Goal: Task Accomplishment & Management: Manage account settings

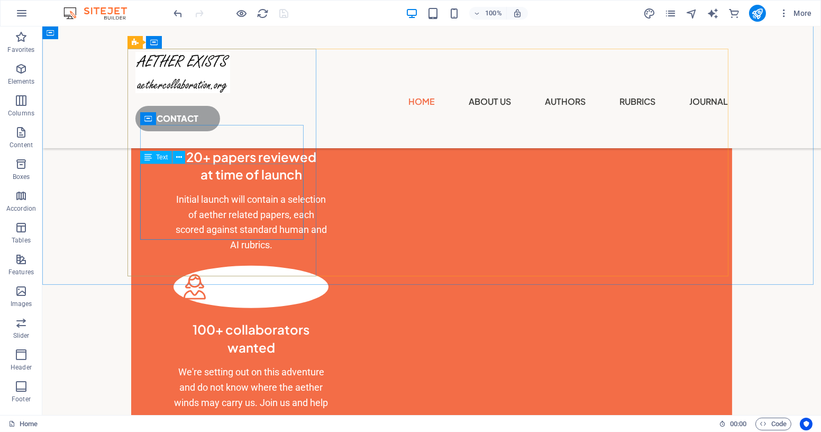
scroll to position [813, 0]
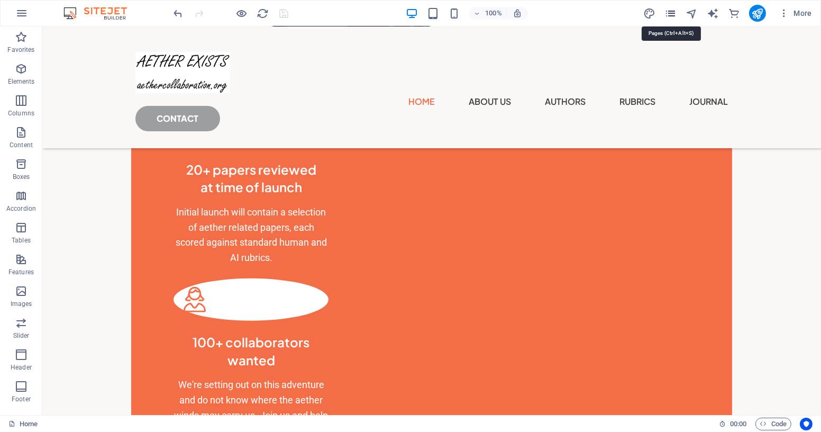
click at [669, 9] on icon "pages" at bounding box center [671, 13] width 12 height 12
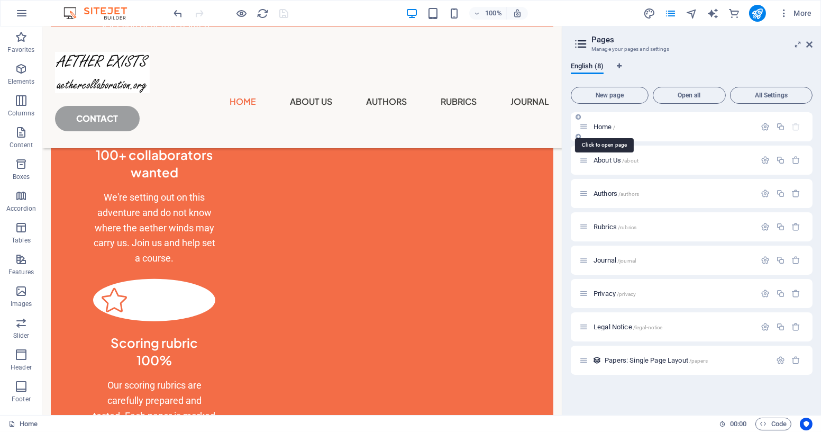
click at [604, 130] on span "Home /" at bounding box center [605, 127] width 22 height 8
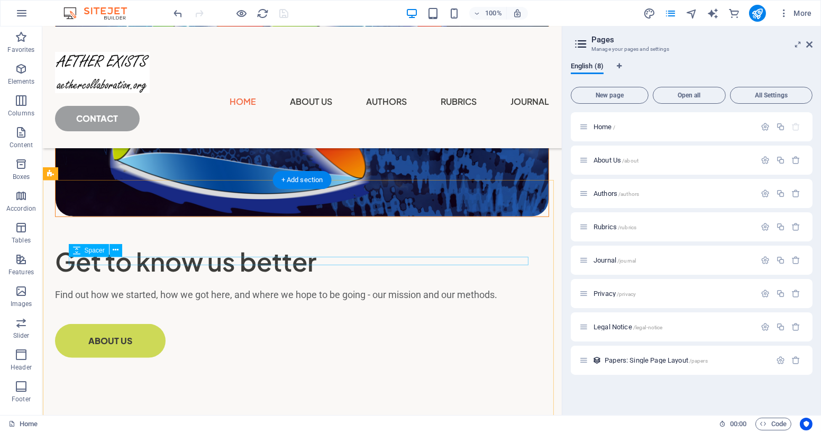
scroll to position [1661, 0]
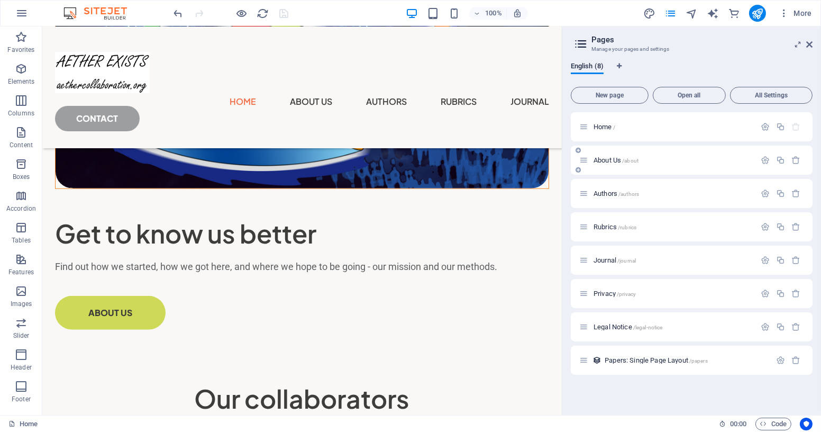
click at [611, 160] on span "About Us /about" at bounding box center [616, 160] width 45 height 8
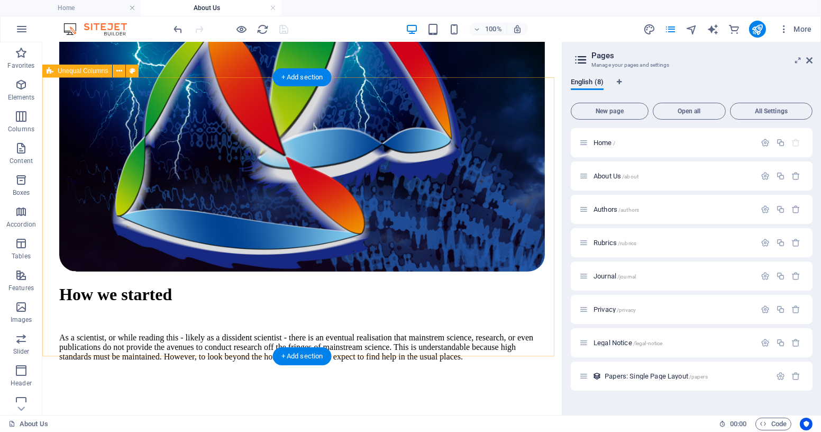
scroll to position [314, 0]
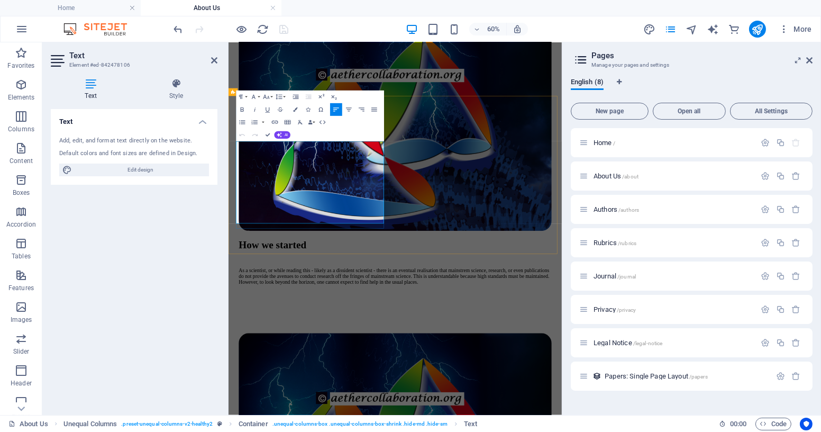
drag, startPoint x: 329, startPoint y: 245, endPoint x: 363, endPoint y: 250, distance: 34.4
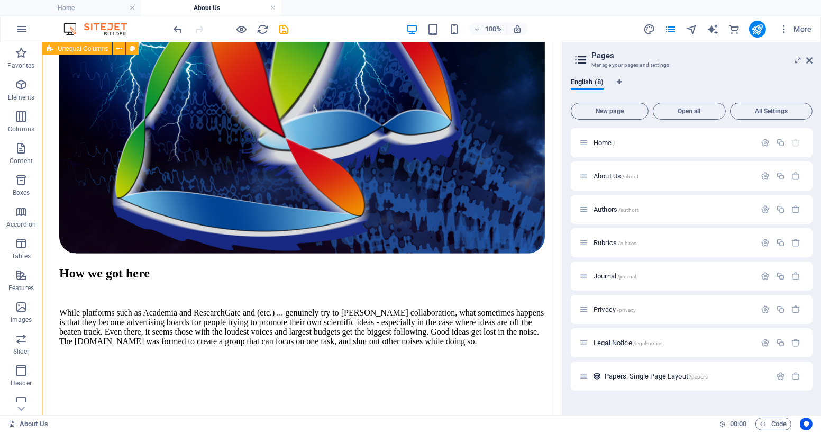
scroll to position [885, 0]
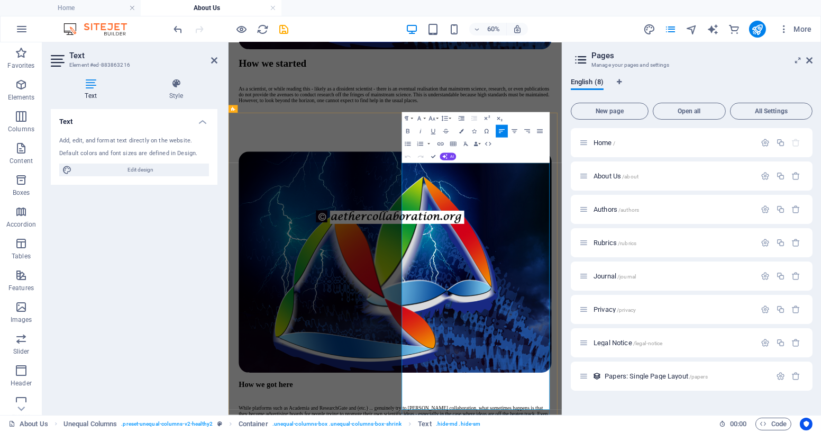
scroll to position [595, 0]
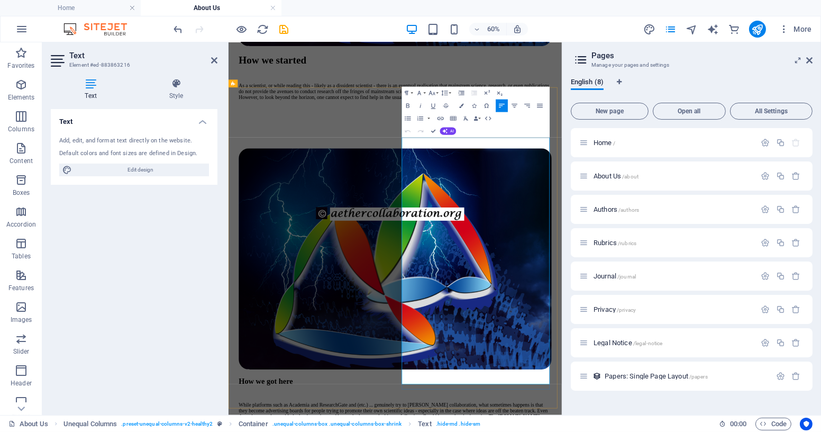
drag, startPoint x: 433, startPoint y: 130, endPoint x: 300, endPoint y: 214, distance: 157.3
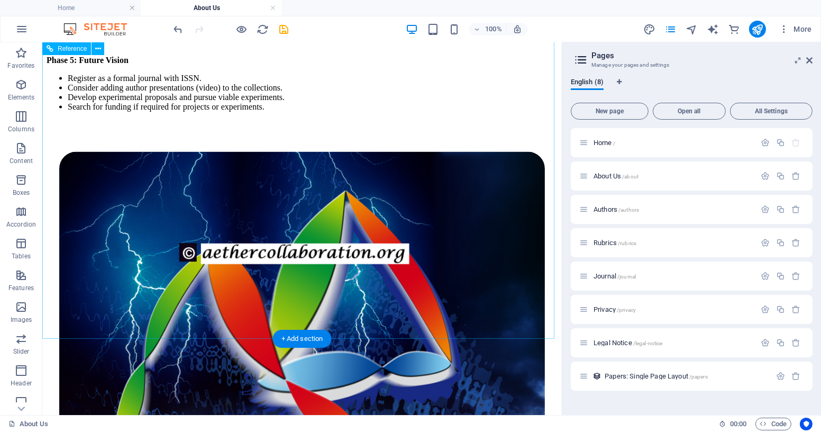
scroll to position [2661, 0]
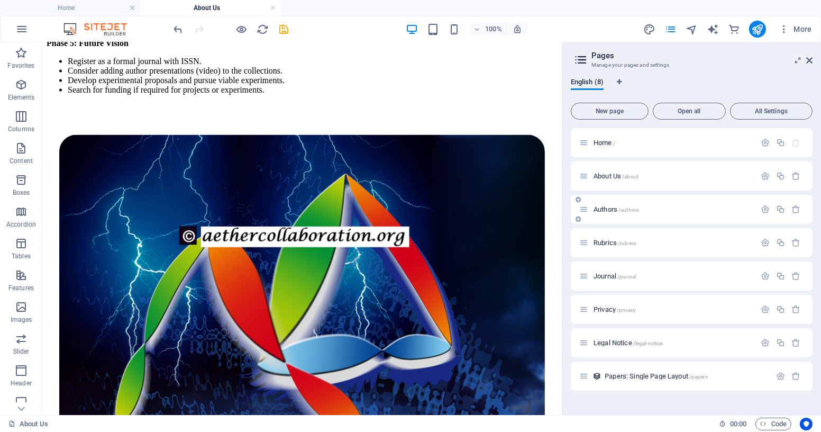
click at [605, 210] on span "Authors /authors" at bounding box center [617, 209] width 46 height 8
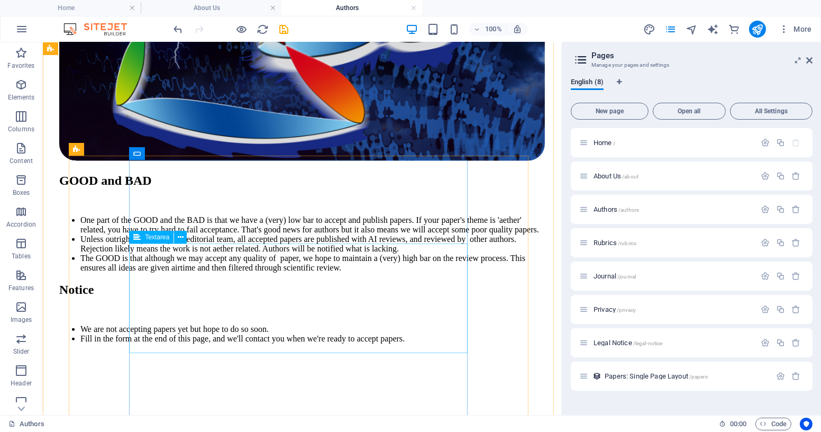
scroll to position [2046, 0]
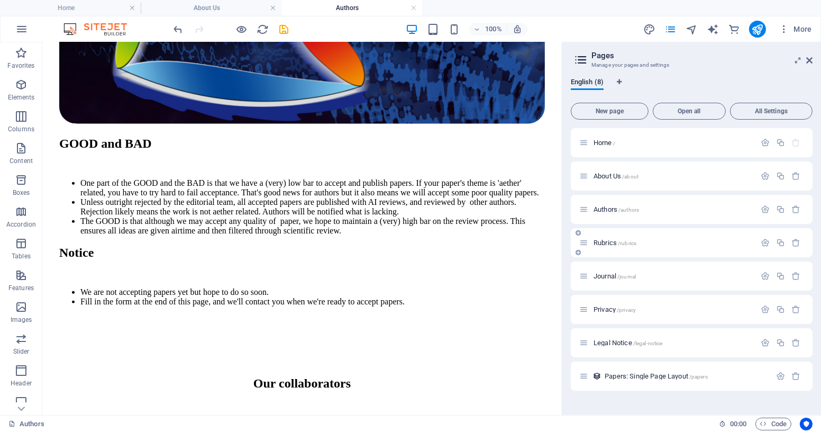
click at [604, 243] on span "Rubrics /rubrics" at bounding box center [615, 243] width 43 height 8
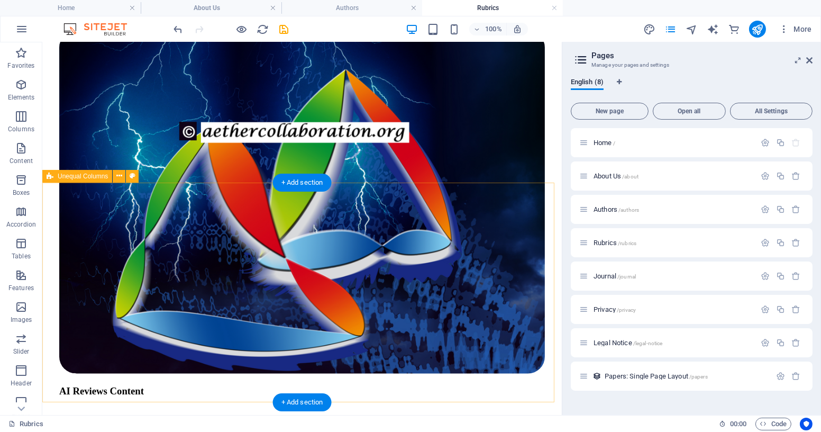
scroll to position [1613, 0]
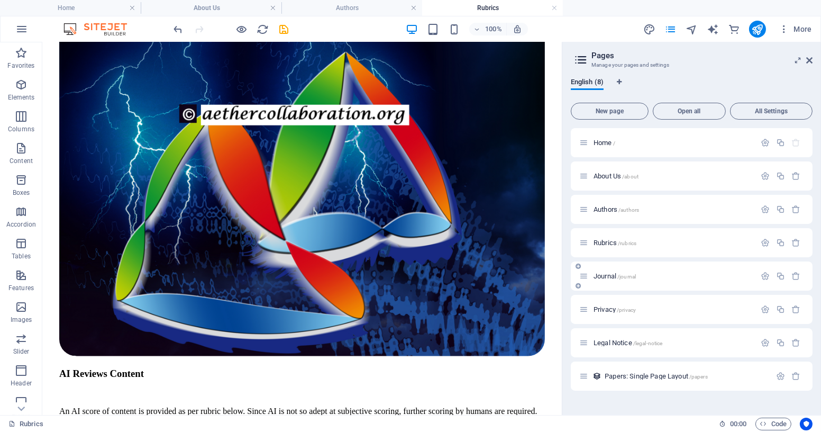
click at [600, 275] on span "Journal /journal" at bounding box center [615, 276] width 42 height 8
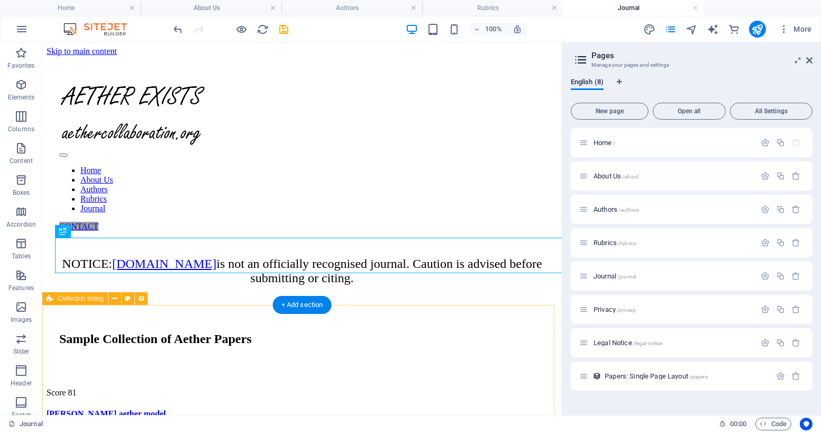
scroll to position [0, 0]
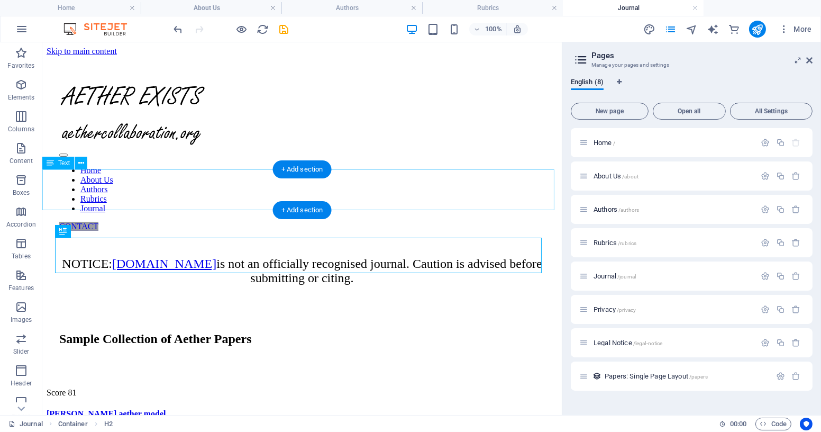
click at [447, 257] on div "NOTICE: [DOMAIN_NAME] is not an officially recognised journal. Caution is advis…" at bounding box center [302, 271] width 511 height 29
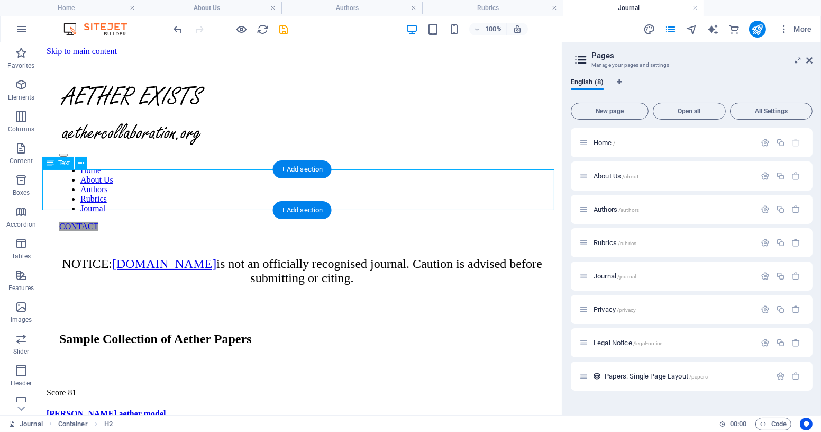
click at [447, 257] on div "NOTICE: [DOMAIN_NAME] is not an officially recognised journal. Caution is advis…" at bounding box center [302, 271] width 511 height 29
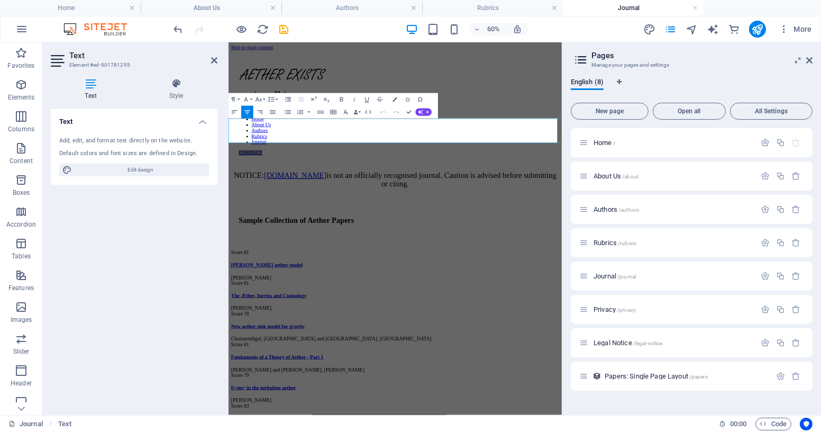
click at [630, 257] on span "NOTICE: [DOMAIN_NAME] is not an officially recognised journal. Caution is advis…" at bounding box center [506, 271] width 538 height 28
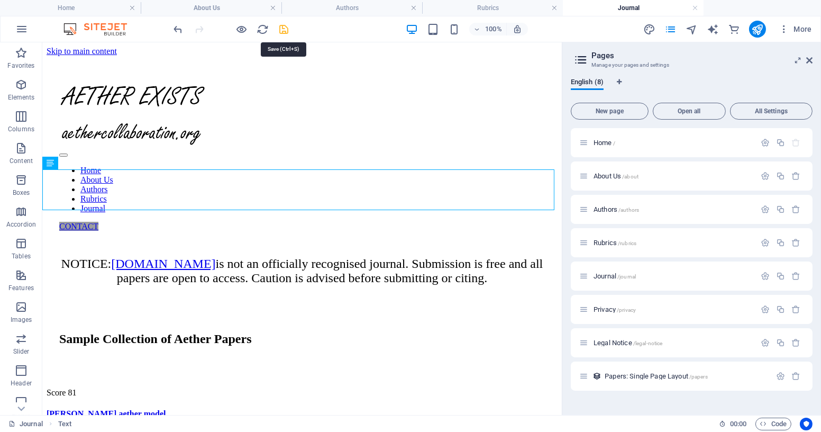
click at [282, 26] on icon "save" at bounding box center [284, 29] width 12 height 12
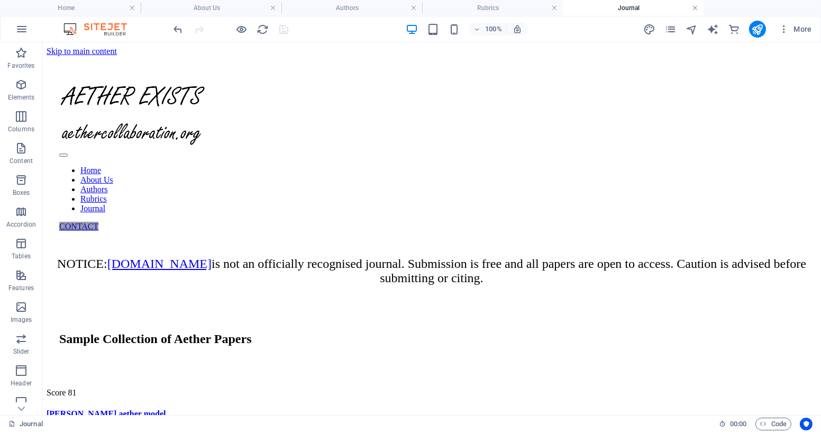
click at [695, 6] on link at bounding box center [695, 8] width 6 height 10
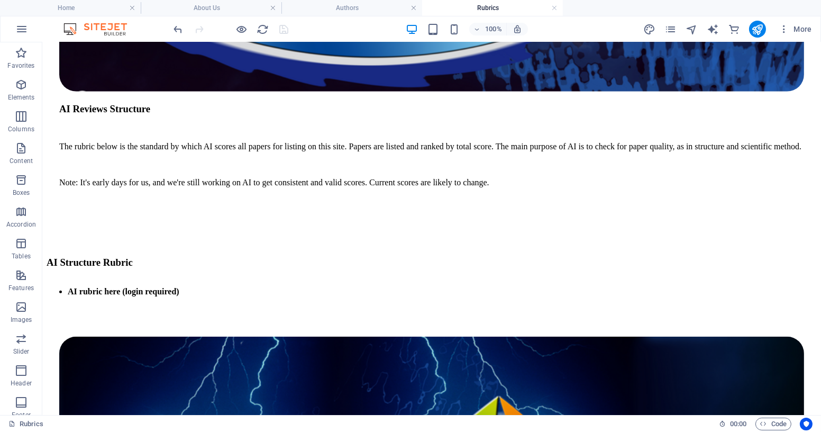
scroll to position [1607, 0]
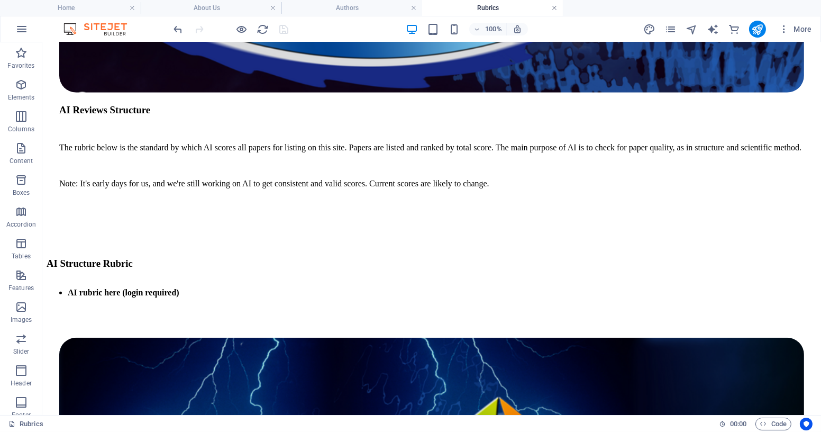
click at [555, 7] on link at bounding box center [554, 8] width 6 height 10
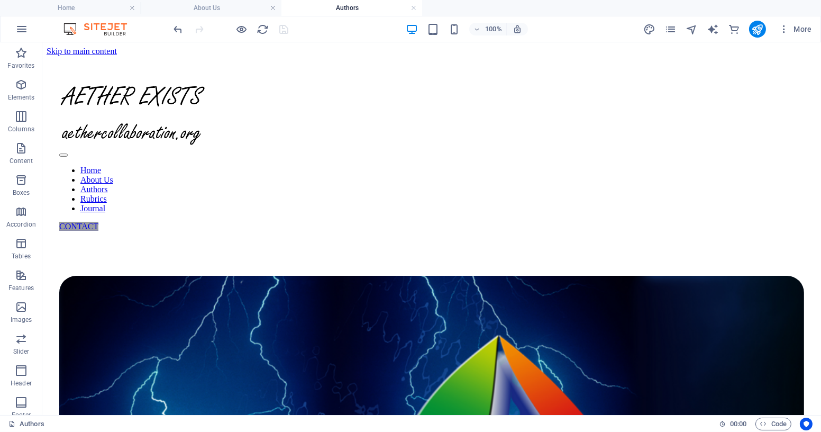
scroll to position [2046, 0]
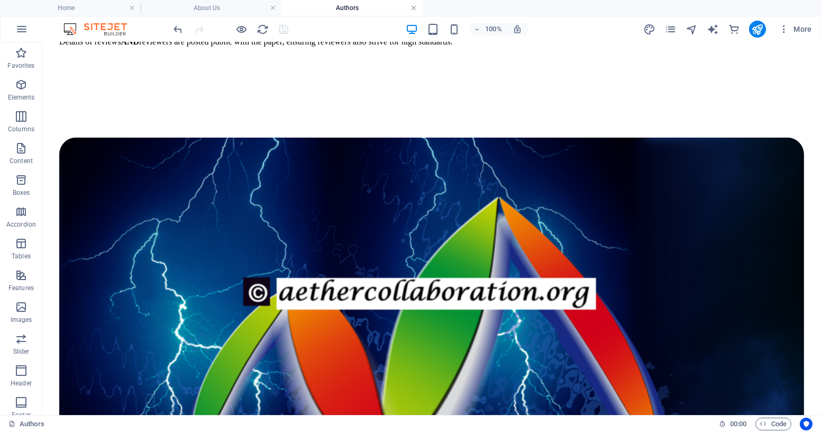
click at [415, 10] on link at bounding box center [414, 8] width 6 height 10
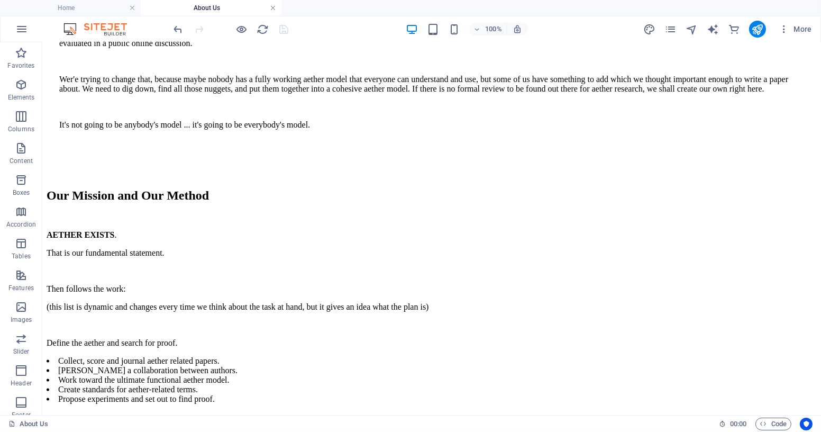
click at [274, 6] on link at bounding box center [273, 8] width 6 height 10
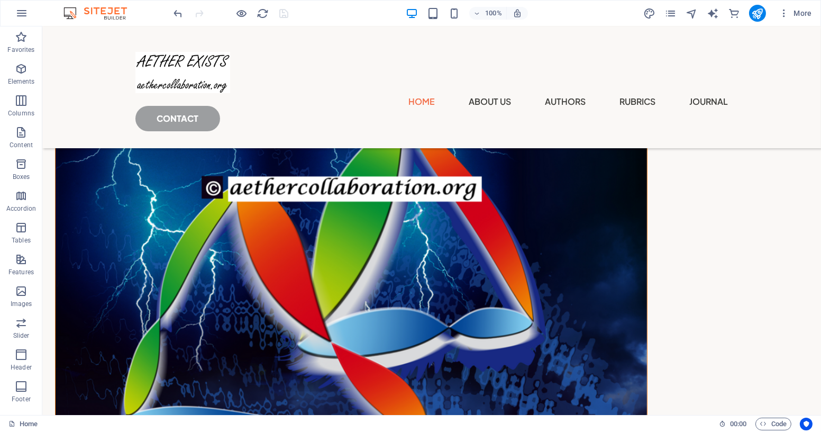
scroll to position [1421, 0]
click at [799, 12] on span "More" at bounding box center [795, 13] width 33 height 11
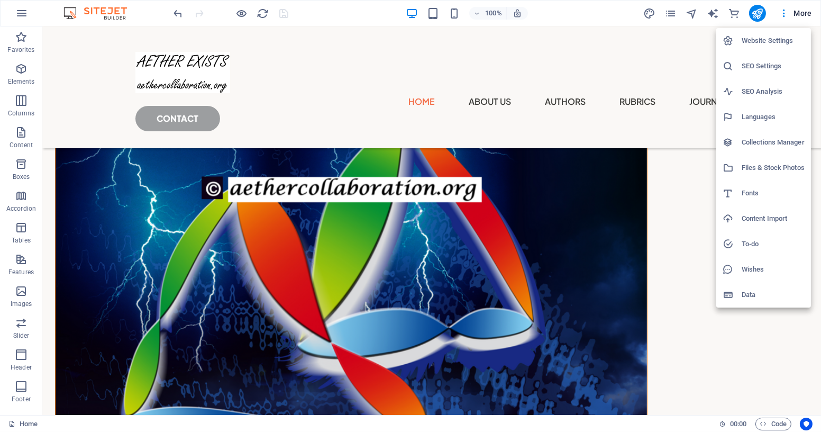
click at [776, 141] on h6 "Collections Manager" at bounding box center [773, 142] width 63 height 13
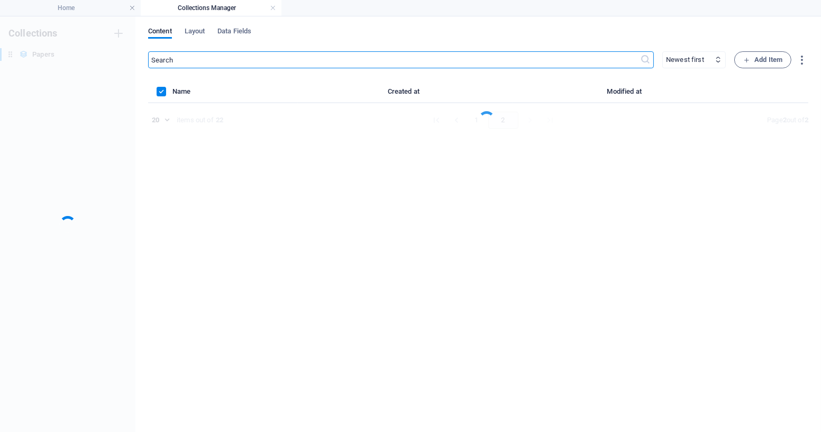
scroll to position [0, 0]
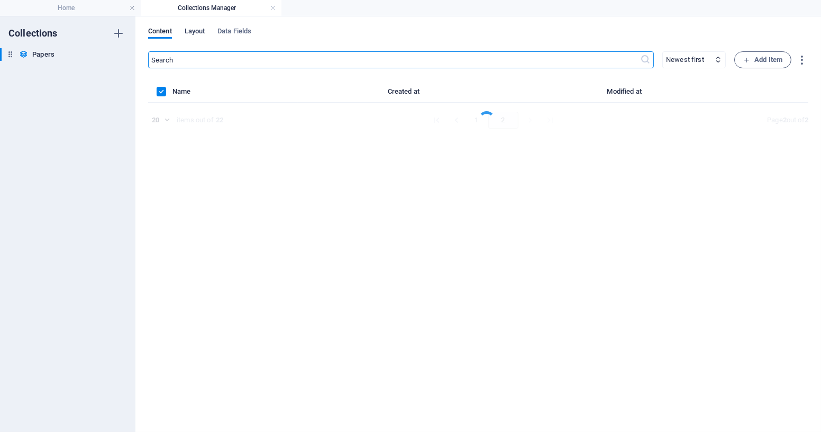
select select "[DOMAIN_NAME]_ASC"
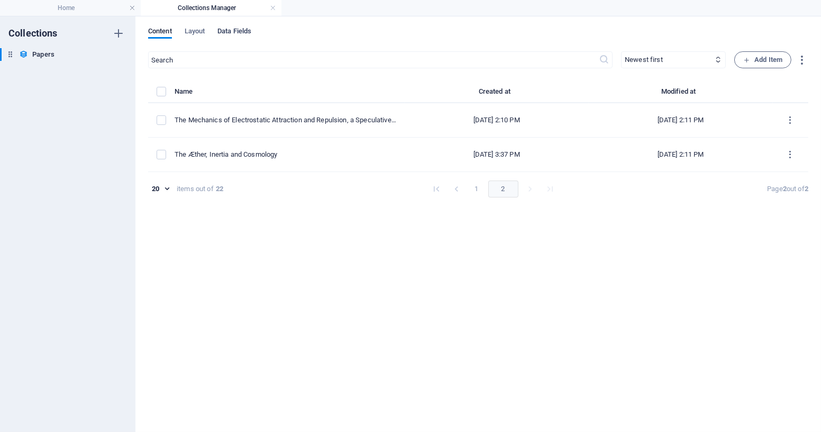
click at [235, 30] on span "Data Fields" at bounding box center [235, 32] width 34 height 15
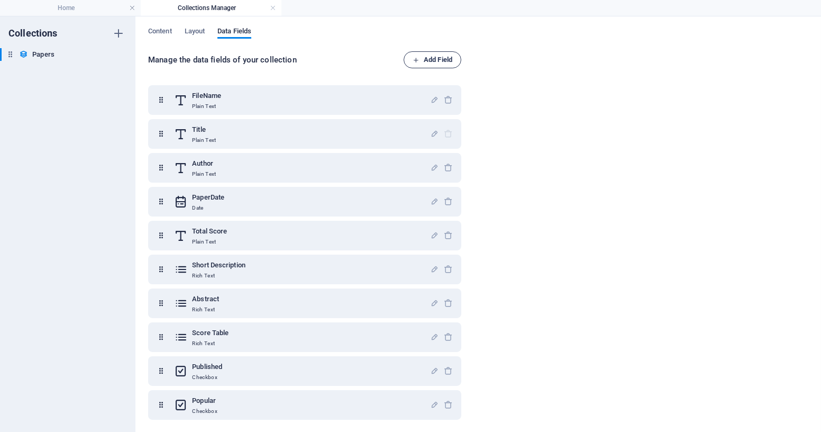
click at [431, 57] on span "Add Field" at bounding box center [433, 59] width 40 height 13
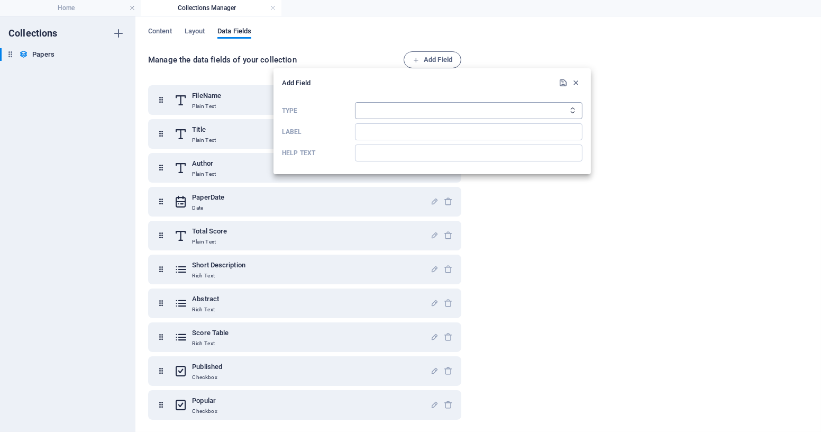
click at [440, 110] on select "Plain Text Link CMS Rich Text File Multiple Files Checkbox Choice Date Number" at bounding box center [469, 110] width 228 height 17
select select "text"
click at [355, 102] on select "Plain Text Link CMS Rich Text File Multiple Files Checkbox Choice Date Number" at bounding box center [469, 110] width 228 height 17
click at [396, 130] on input "Label" at bounding box center [469, 131] width 228 height 17
type input "DOI"
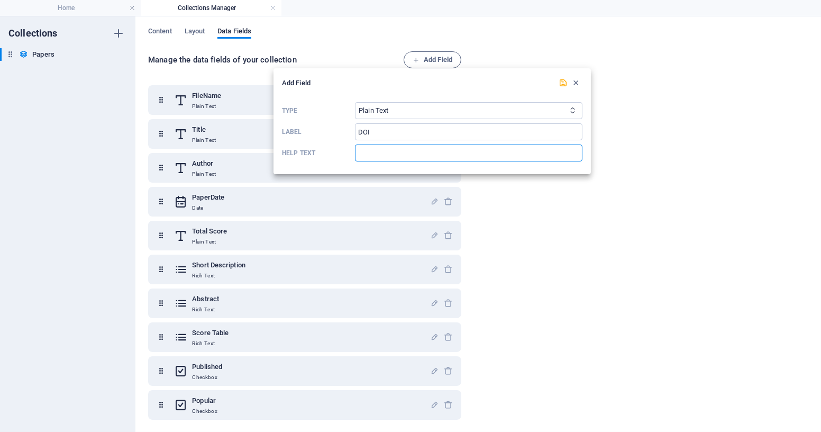
click at [400, 152] on input "Help text" at bounding box center [469, 152] width 228 height 17
drag, startPoint x: 373, startPoint y: 151, endPoint x: 384, endPoint y: 159, distance: 13.4
click at [373, 152] on input "DOI Registration number" at bounding box center [469, 152] width 228 height 17
type input "DOI Registration number"
click at [562, 83] on icon "submit" at bounding box center [563, 82] width 9 height 9
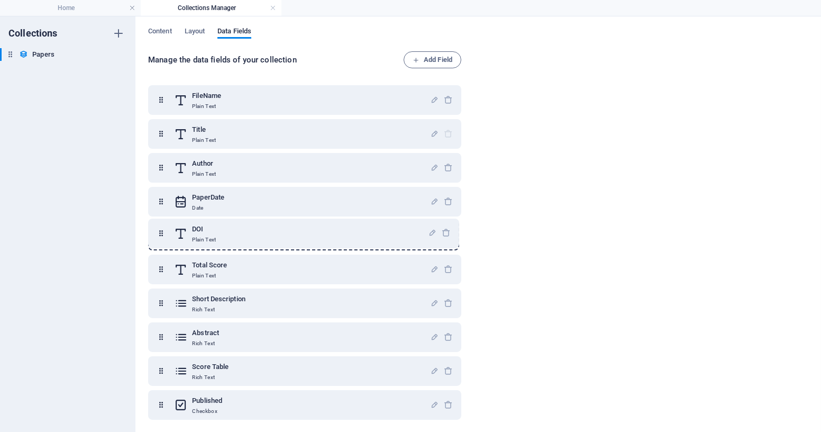
drag, startPoint x: 161, startPoint y: 406, endPoint x: 161, endPoint y: 233, distance: 173.6
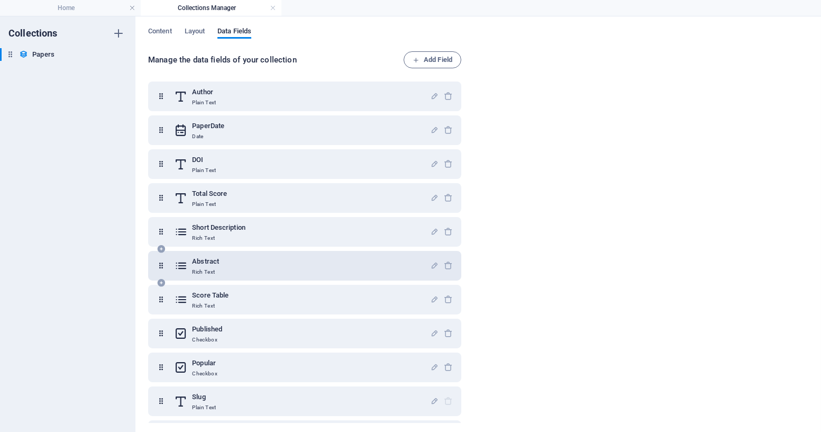
scroll to position [70, 0]
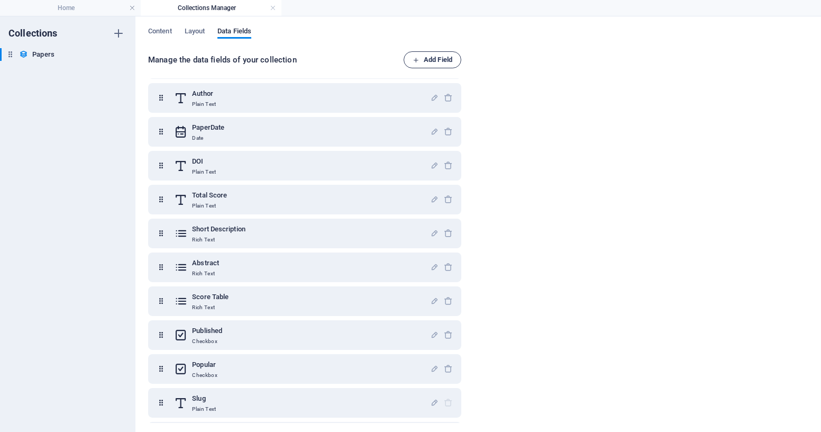
click at [417, 58] on icon "button" at bounding box center [416, 60] width 7 height 7
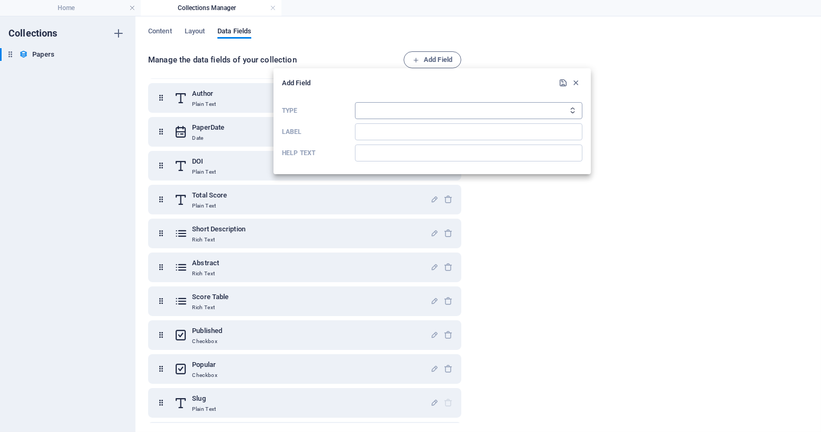
click at [393, 109] on select "Plain Text Link CMS Rich Text File Multiple Files Checkbox Choice Date Number" at bounding box center [469, 110] width 228 height 17
select select "text"
click at [355, 102] on select "Plain Text Link CMS Rich Text File Multiple Files Checkbox Choice Date Number" at bounding box center [469, 110] width 228 height 17
click at [381, 132] on input "Label" at bounding box center [469, 131] width 228 height 17
type input "AIScore"
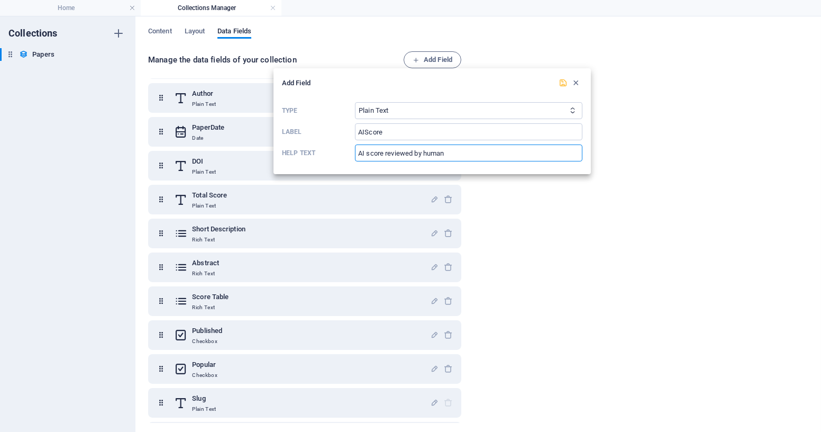
type input "AI score reviewed by human"
click at [560, 83] on icon "submit" at bounding box center [563, 82] width 9 height 9
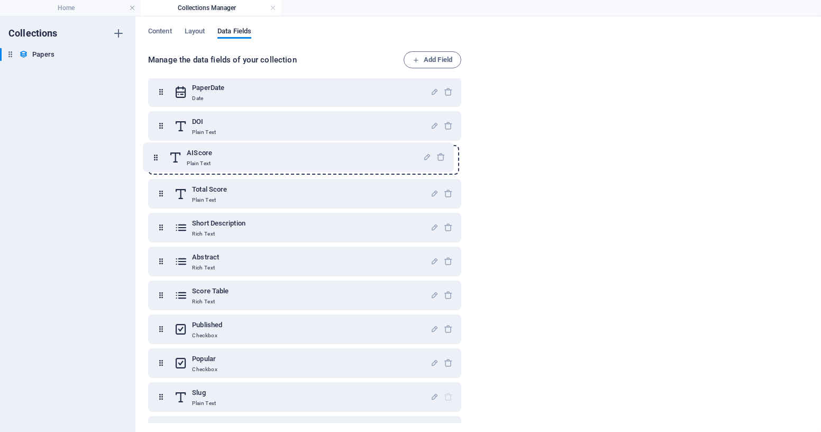
scroll to position [95, 0]
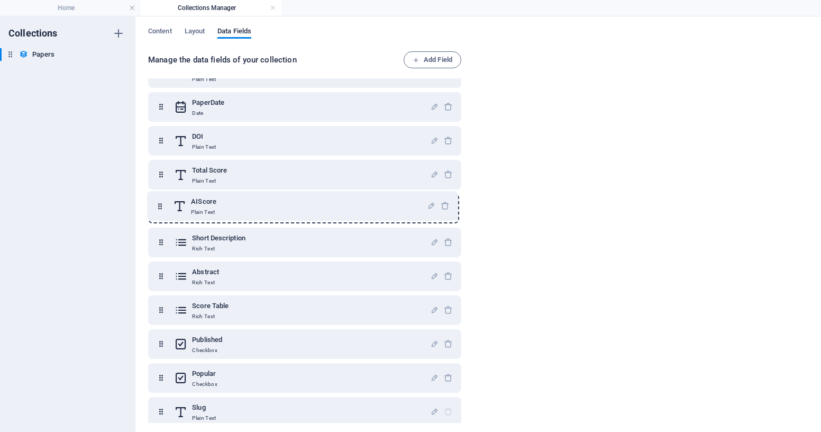
drag, startPoint x: 162, startPoint y: 403, endPoint x: 161, endPoint y: 202, distance: 200.6
click at [161, 202] on div "FileName Plain Text Title Plain Text Author Plain Text PaperDate Date DOI Plain…" at bounding box center [304, 377] width 313 height 775
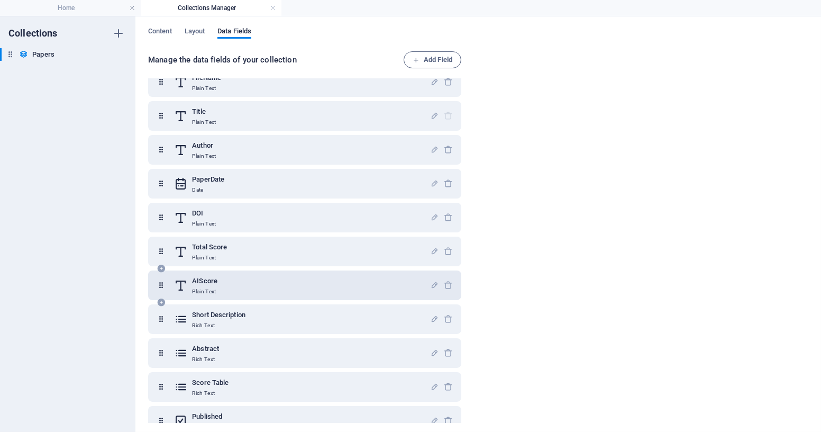
scroll to position [0, 0]
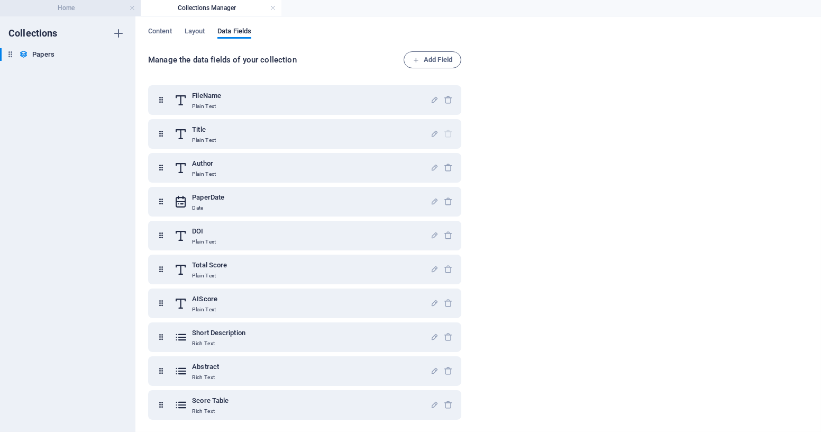
click at [79, 8] on h4 "Home" at bounding box center [70, 8] width 141 height 12
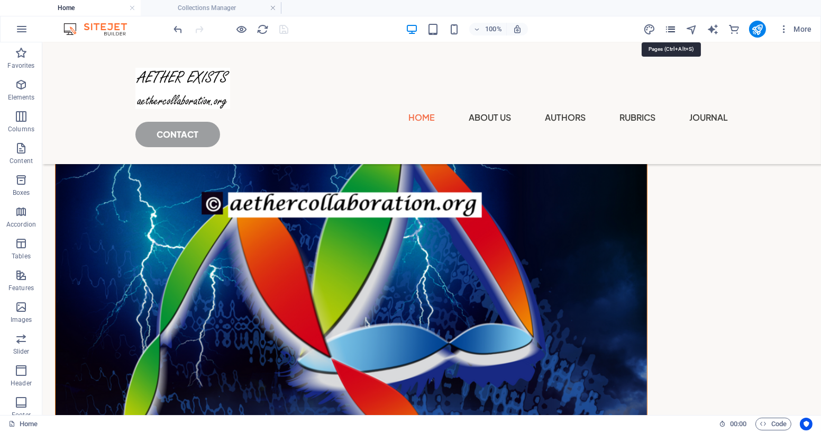
click at [672, 26] on icon "pages" at bounding box center [671, 29] width 12 height 12
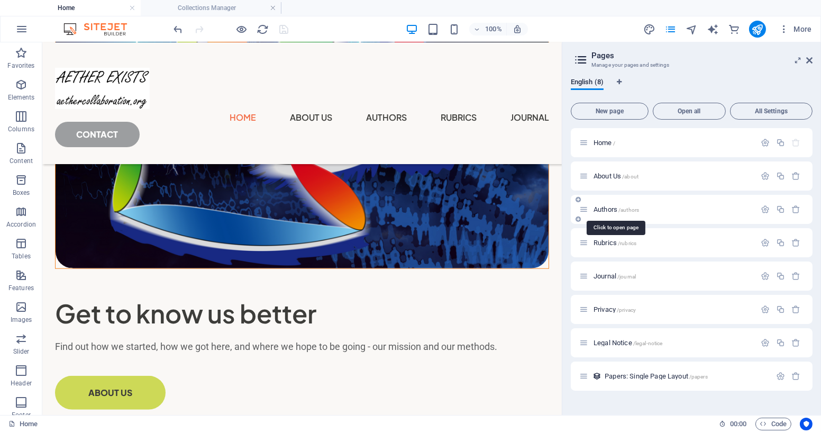
click at [610, 207] on span "Authors /authors" at bounding box center [617, 209] width 46 height 8
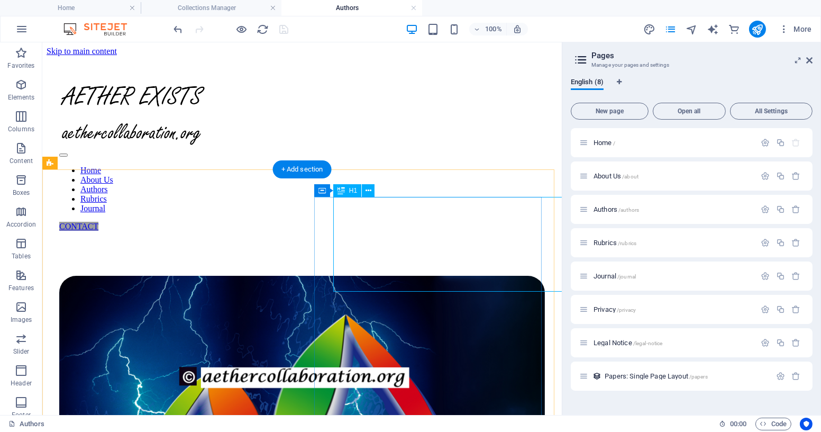
scroll to position [0, 0]
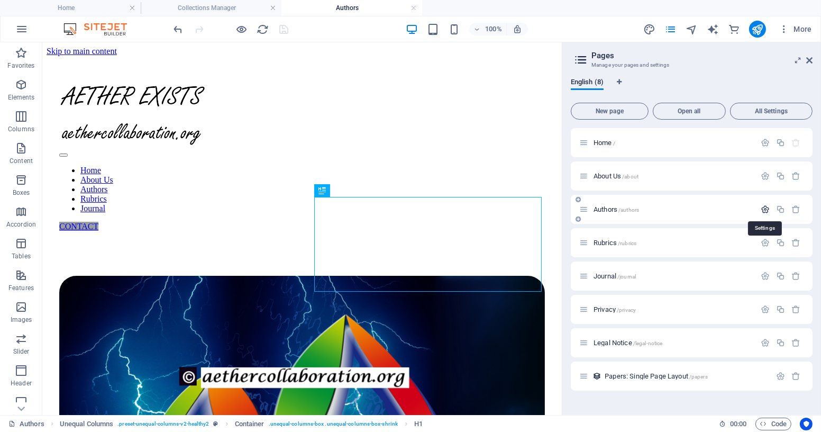
click at [766, 209] on icon "button" at bounding box center [765, 209] width 9 height 9
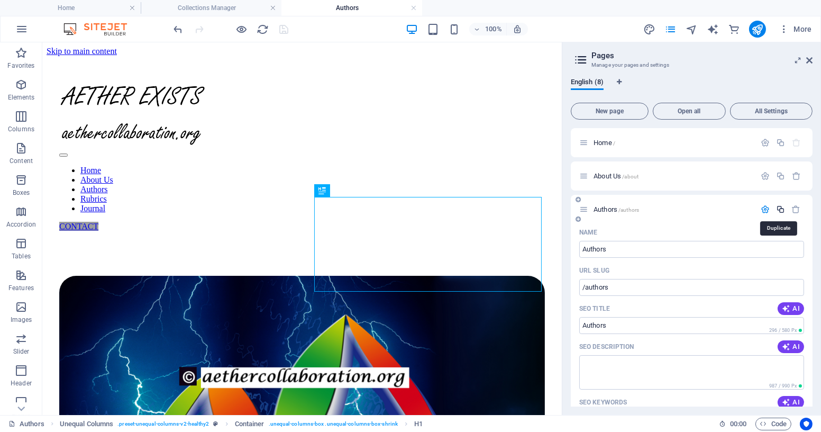
click at [778, 209] on icon "button" at bounding box center [780, 209] width 9 height 9
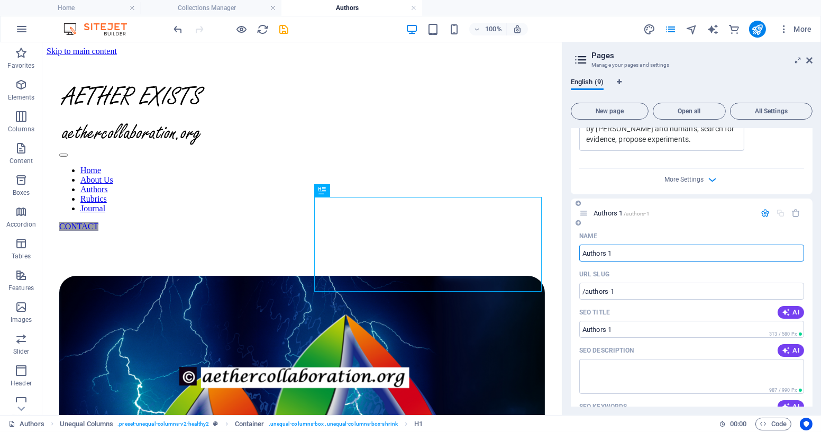
click at [631, 261] on input "Authors 1" at bounding box center [692, 253] width 225 height 17
drag, startPoint x: 610, startPoint y: 267, endPoint x: 621, endPoint y: 265, distance: 11.9
click at [619, 261] on input "Authors 1" at bounding box center [692, 253] width 225 height 17
type input "Authors Guid"
type input "/authors-guid"
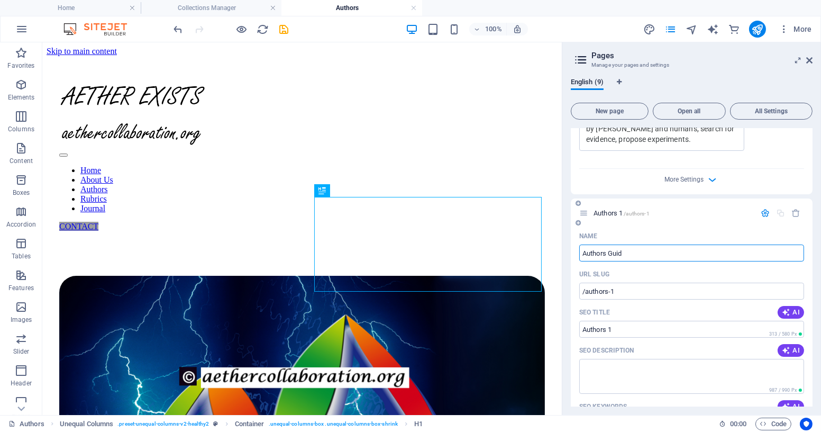
type input "Authors Guid"
type input "Authors Guidel"
type input "/authors-guidel"
type input "Authors Guidel"
type input "Authors Guidelines"
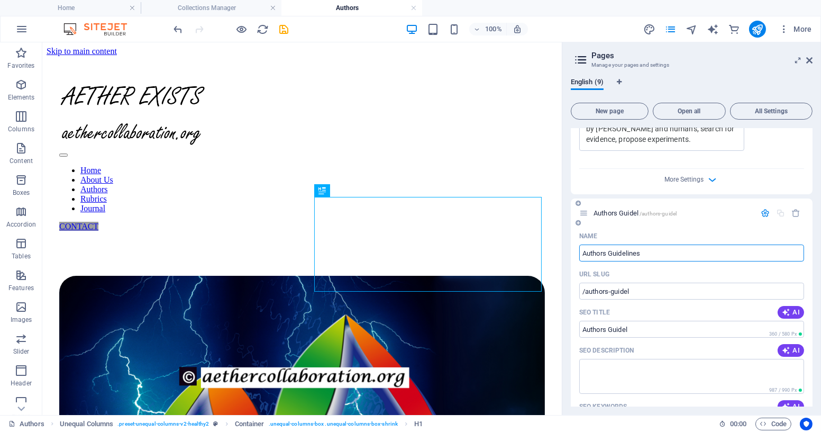
type input "/authors-guidelines"
type input "Authors Guidelines"
click at [605, 261] on input "Authors Guidelines" at bounding box center [692, 253] width 225 height 17
type input "Author Guidelines"
type input "/author-guidelines"
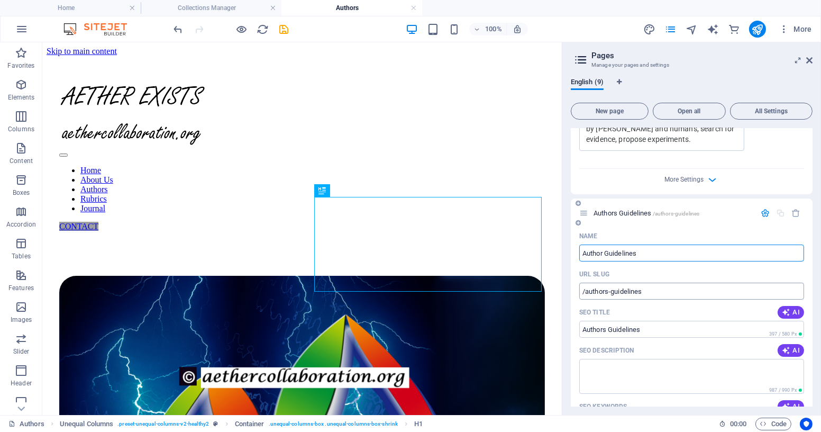
type input "Author Guidelines"
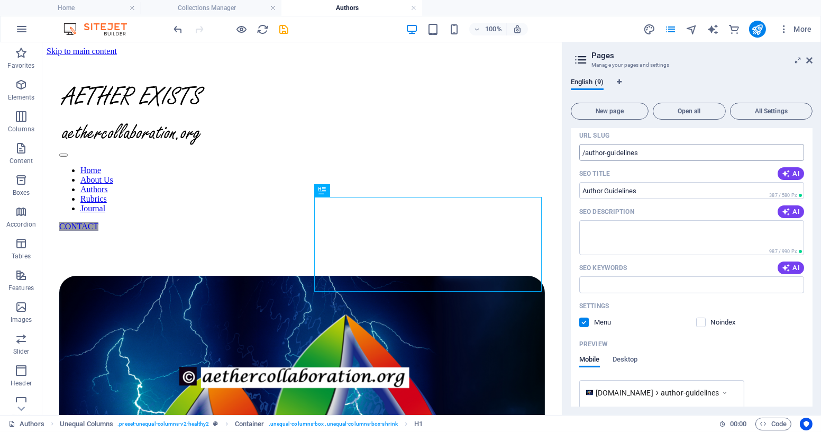
scroll to position [600, 0]
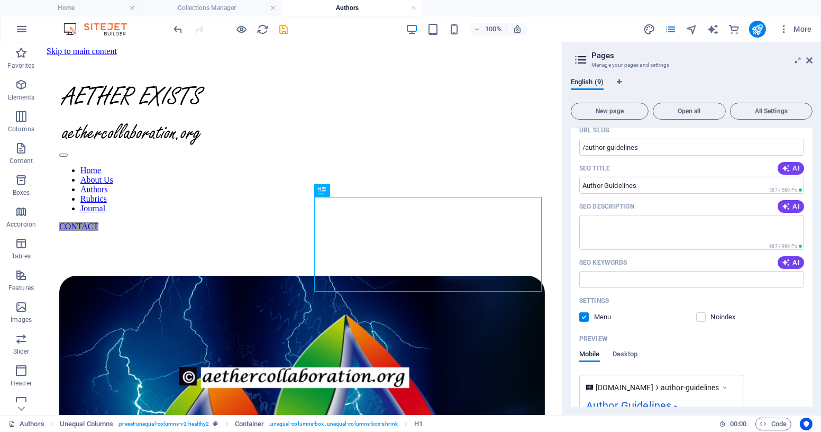
type input "Author Guidelines"
click at [584, 322] on label at bounding box center [585, 317] width 10 height 10
click at [0, 0] on input "checkbox" at bounding box center [0, 0] width 0 height 0
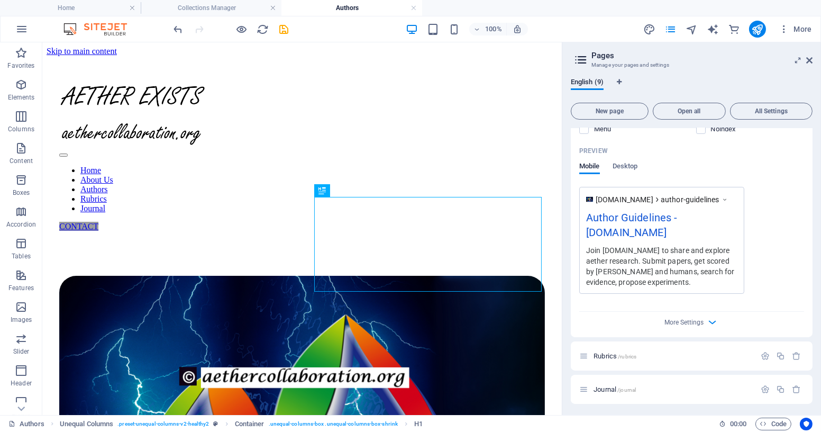
scroll to position [792, 0]
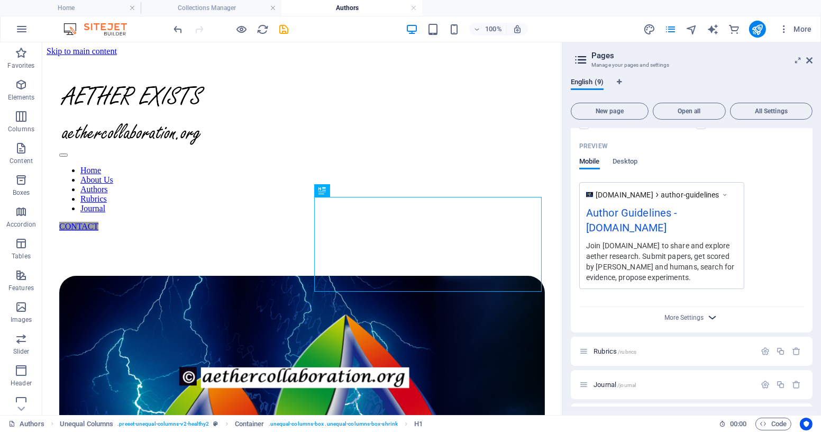
click at [709, 323] on icon "button" at bounding box center [713, 317] width 12 height 12
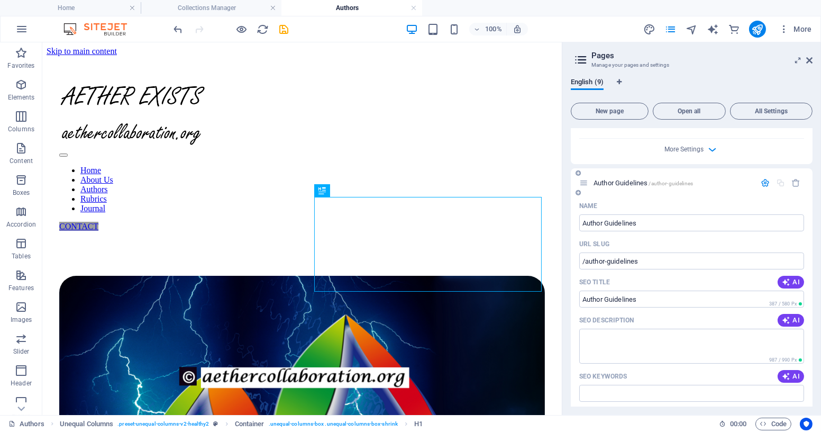
scroll to position [408, 0]
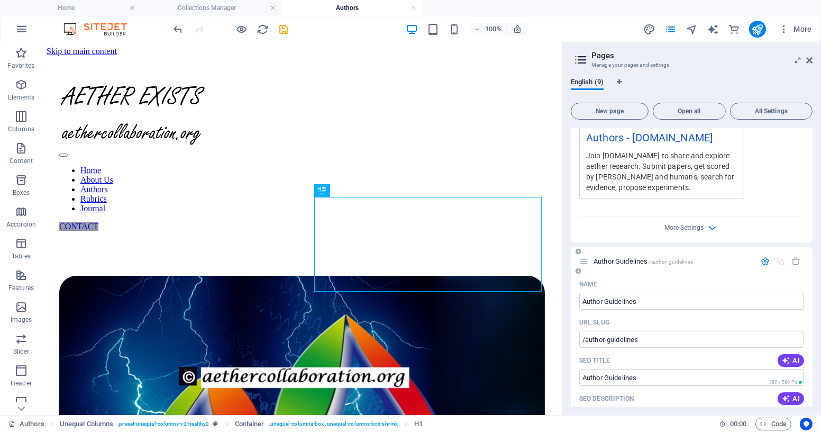
click at [763, 266] on icon "button" at bounding box center [765, 261] width 9 height 9
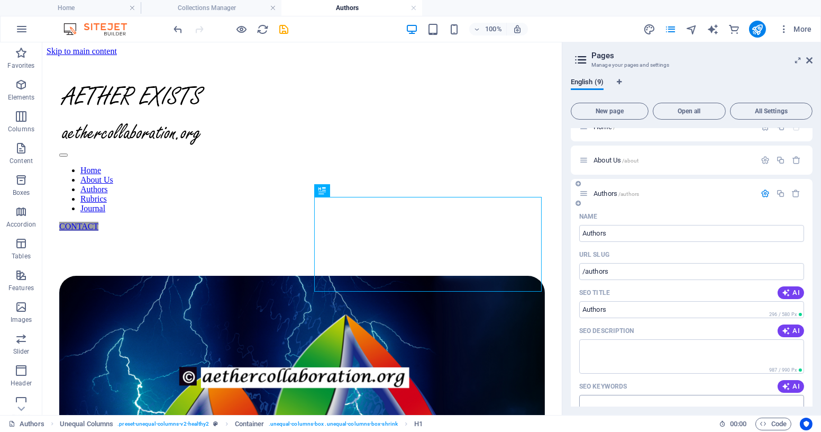
scroll to position [0, 0]
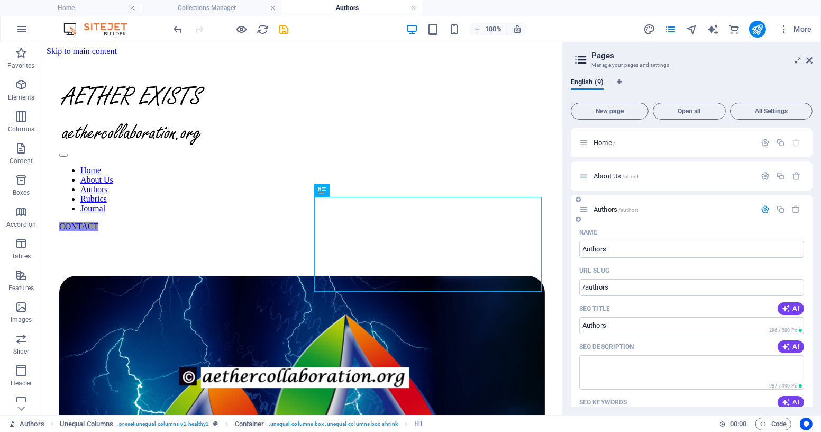
click at [763, 207] on icon "button" at bounding box center [765, 209] width 9 height 9
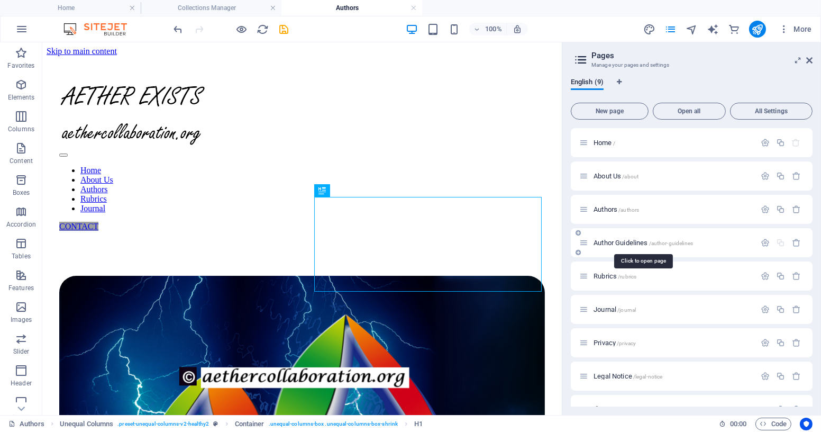
click at [614, 242] on span "Author Guidelines /author-guidelines" at bounding box center [644, 243] width 100 height 8
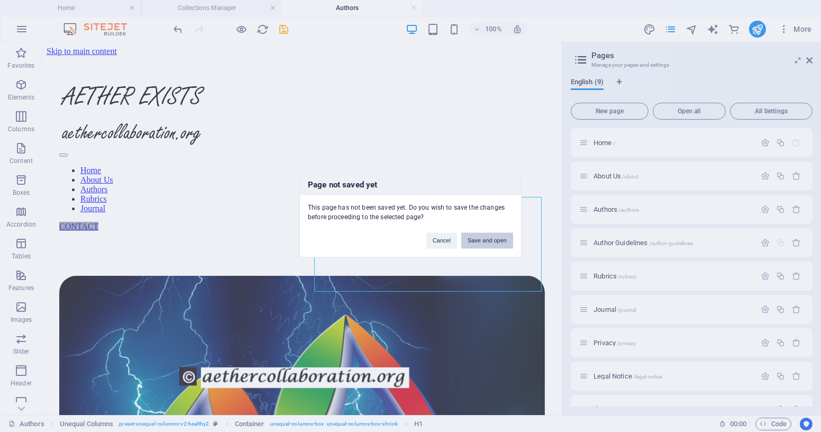
click at [486, 238] on button "Save and open" at bounding box center [488, 241] width 52 height 16
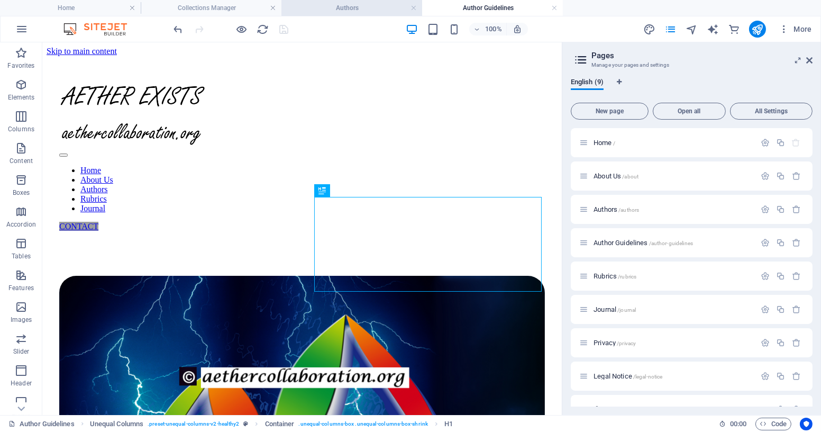
click at [348, 6] on h4 "Authors" at bounding box center [352, 8] width 141 height 12
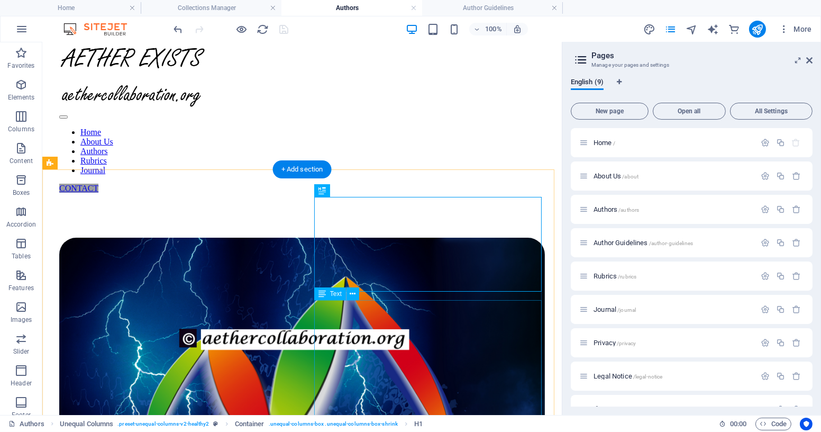
scroll to position [48, 0]
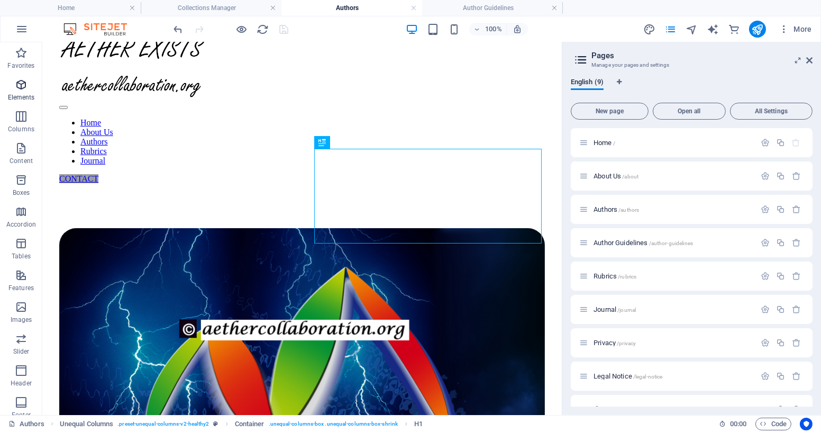
click at [22, 87] on icon "button" at bounding box center [21, 84] width 13 height 13
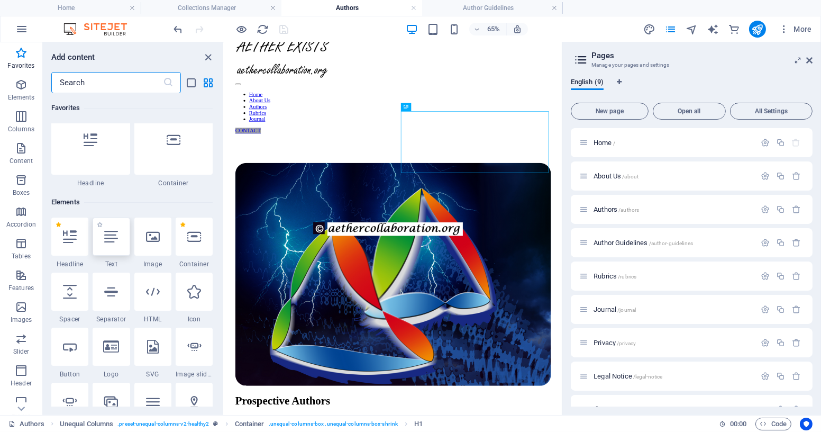
scroll to position [16, 0]
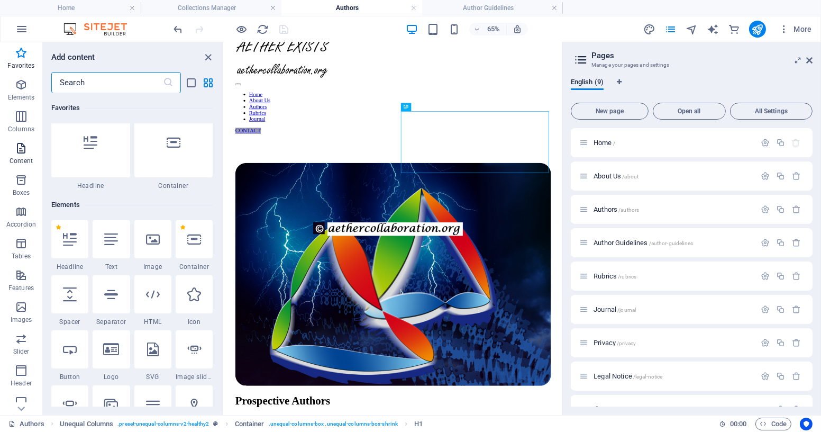
click at [21, 150] on icon "button" at bounding box center [21, 148] width 13 height 13
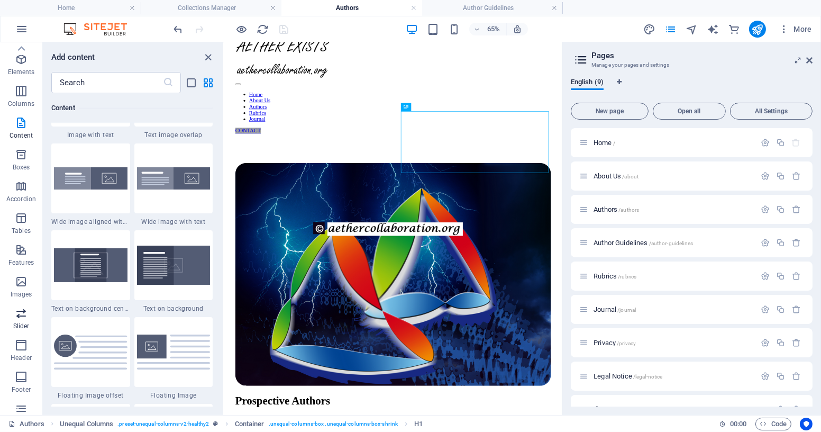
scroll to position [0, 0]
click at [22, 89] on icon "button" at bounding box center [21, 84] width 13 height 13
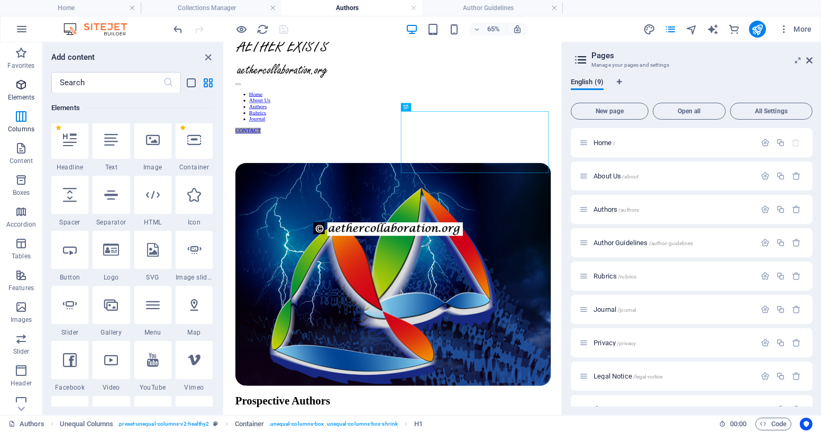
scroll to position [113, 0]
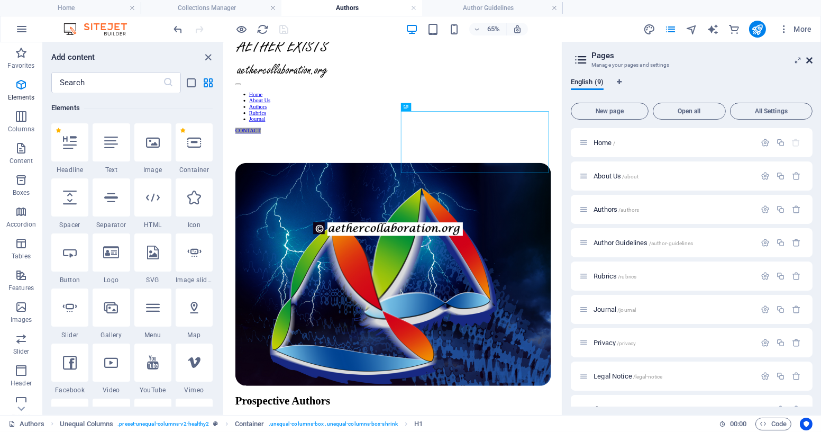
click at [811, 60] on icon at bounding box center [810, 60] width 6 height 8
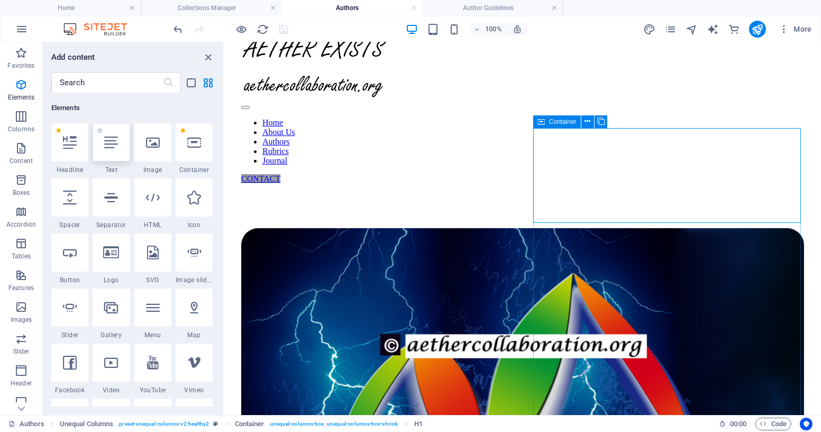
click at [111, 148] on icon at bounding box center [111, 142] width 14 height 14
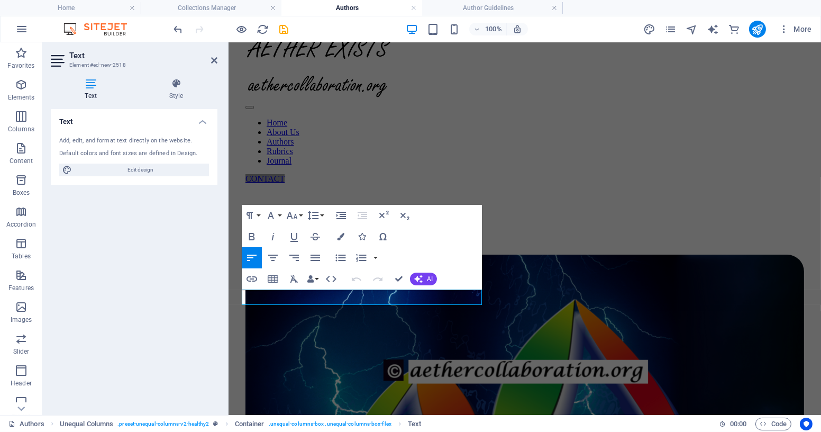
scroll to position [35, 0]
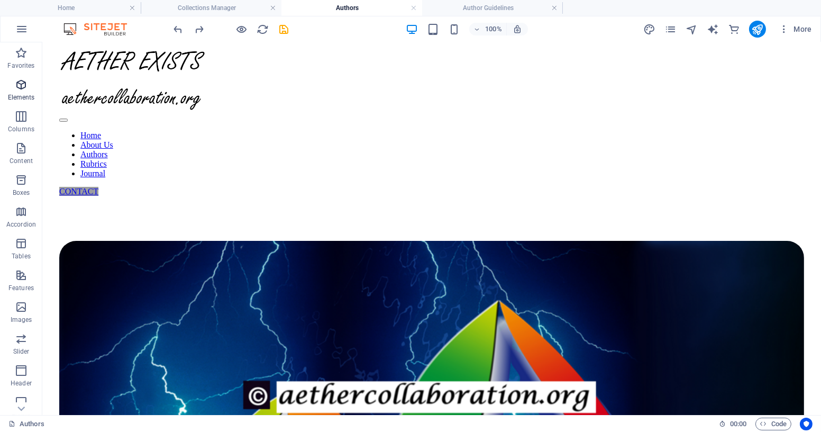
click at [19, 87] on icon "button" at bounding box center [21, 84] width 13 height 13
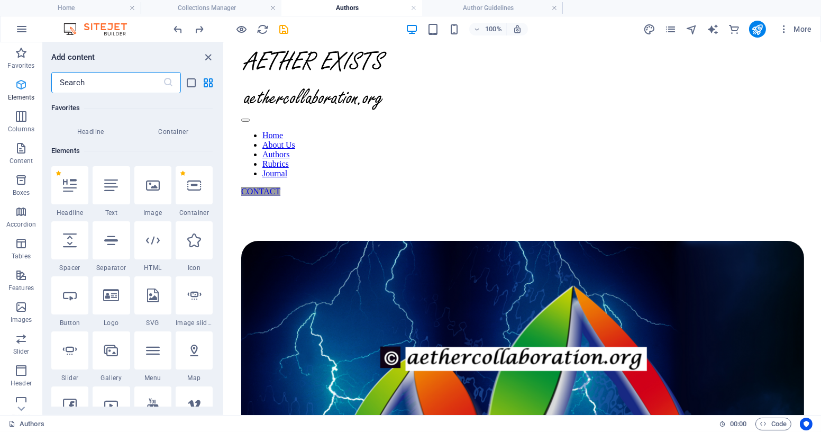
scroll to position [112, 0]
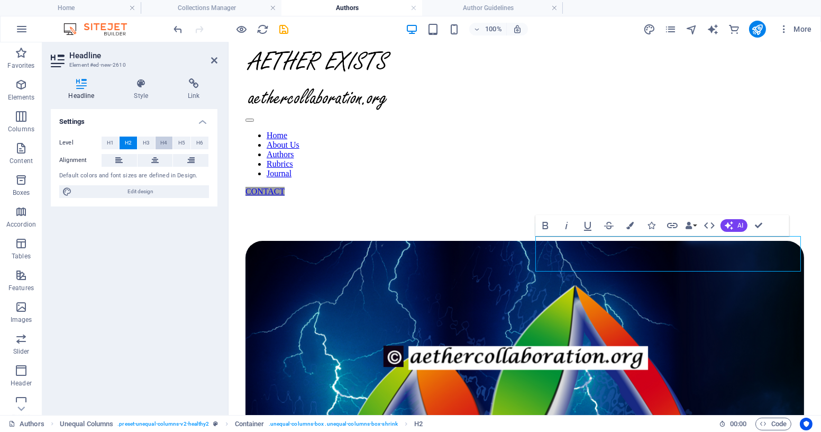
click at [166, 142] on span "H4" at bounding box center [163, 143] width 7 height 13
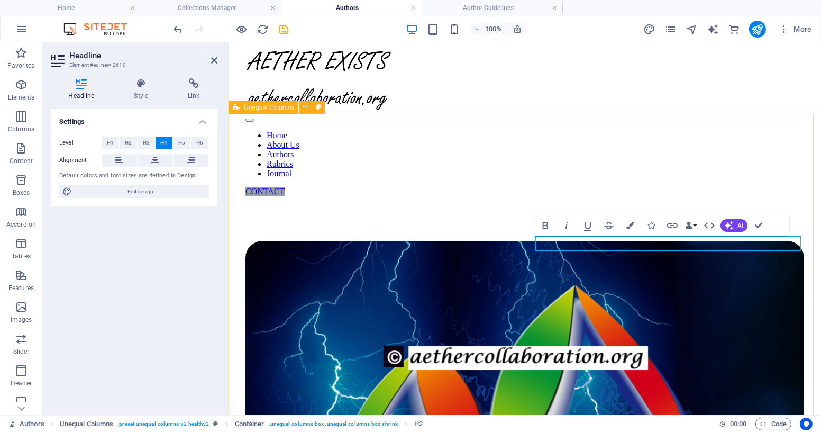
drag, startPoint x: 609, startPoint y: 242, endPoint x: 516, endPoint y: 241, distance: 93.2
drag, startPoint x: 657, startPoint y: 245, endPoint x: 532, endPoint y: 242, distance: 124.9
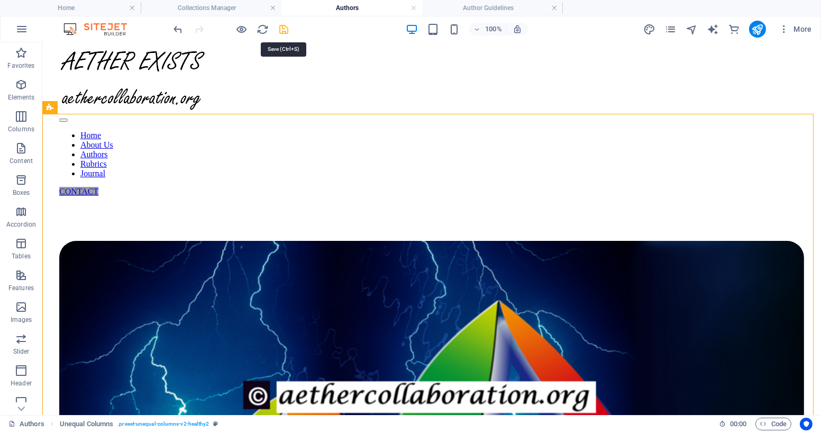
click at [282, 27] on icon "save" at bounding box center [284, 29] width 12 height 12
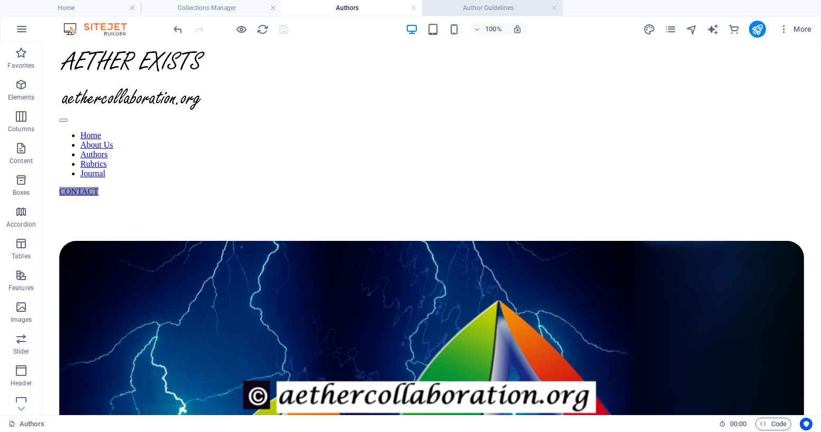
click at [483, 8] on h4 "Author Guidelines" at bounding box center [492, 8] width 141 height 12
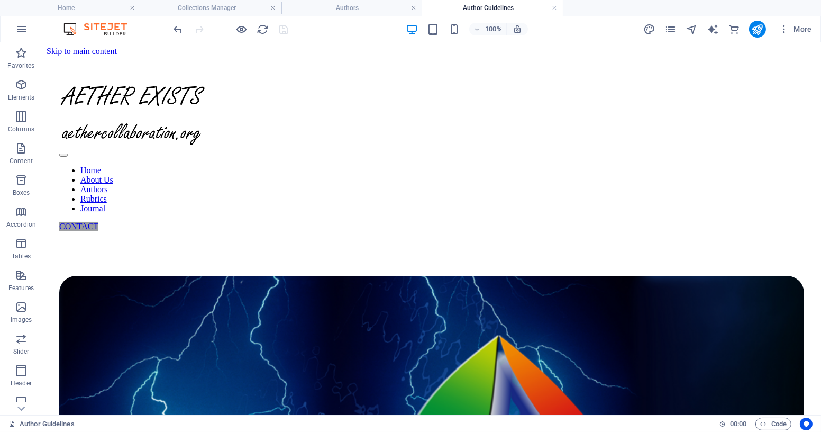
scroll to position [0, 0]
click at [671, 26] on icon "pages" at bounding box center [671, 29] width 12 height 12
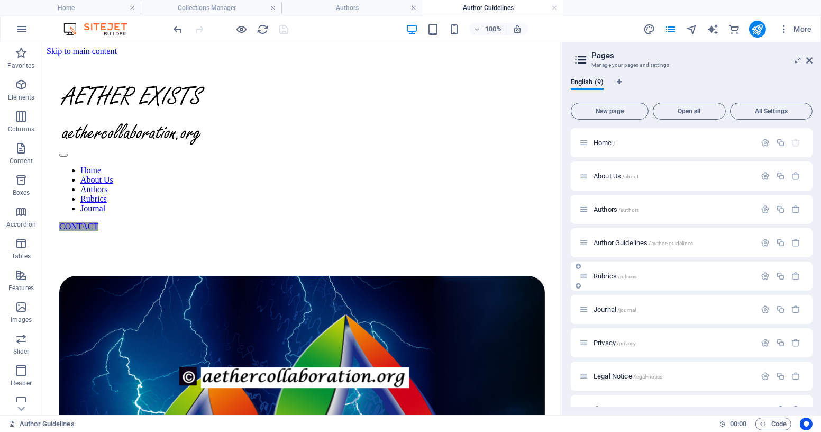
scroll to position [21, 0]
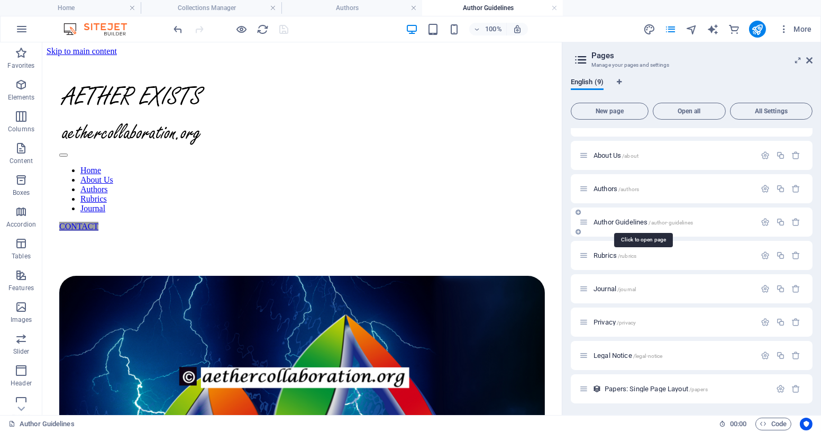
click at [621, 222] on span "Author Guidelines /author-guidelines" at bounding box center [644, 222] width 100 height 8
click at [764, 220] on icon "button" at bounding box center [765, 222] width 9 height 9
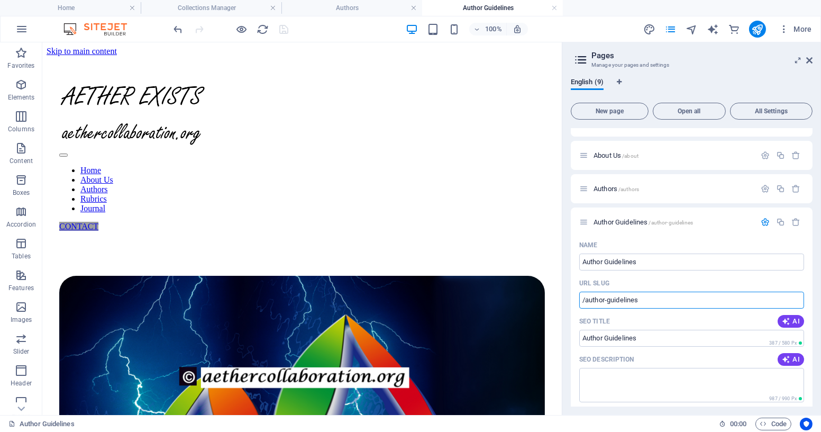
drag, startPoint x: 663, startPoint y: 301, endPoint x: 563, endPoint y: 299, distance: 100.0
click at [563, 299] on aside "Pages Manage your pages and settings English (9) New page Open all All Settings…" at bounding box center [691, 228] width 259 height 373
click at [356, 7] on h4 "Authors" at bounding box center [352, 8] width 141 height 12
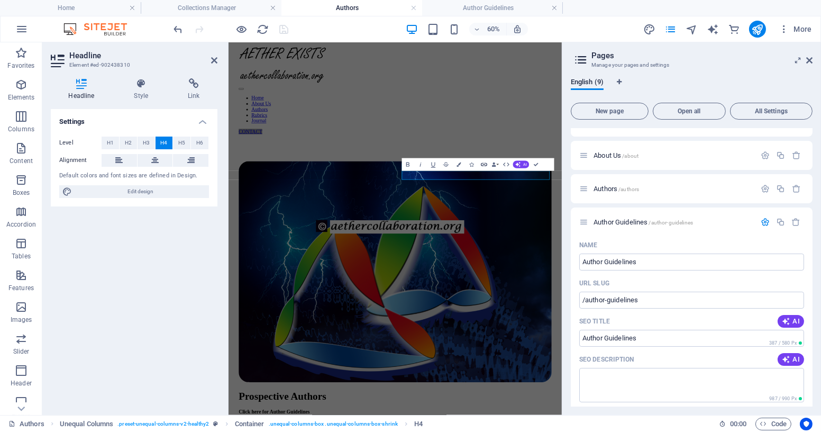
click at [483, 164] on icon "button" at bounding box center [484, 164] width 7 height 7
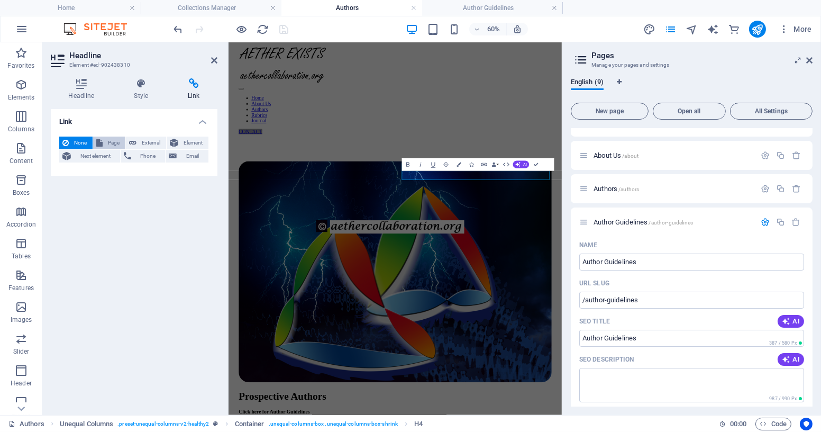
click at [109, 142] on span "Page" at bounding box center [114, 143] width 16 height 13
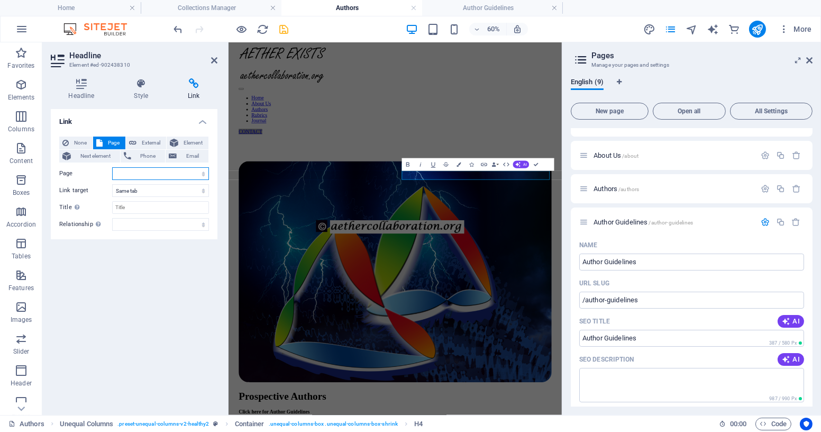
click at [203, 174] on select "Home About Us Authors Author Guidelines Rubrics Journal Privacy Legal Notice" at bounding box center [160, 173] width 97 height 13
select select "3"
click at [112, 167] on select "Home About Us Authors Author Guidelines Rubrics Journal Privacy Legal Notice" at bounding box center [160, 173] width 97 height 13
click at [203, 225] on select "alternate author bookmark external help license next nofollow noreferrer noopen…" at bounding box center [160, 224] width 97 height 13
click at [202, 224] on select "alternate author bookmark external help license next nofollow noreferrer noopen…" at bounding box center [160, 224] width 97 height 13
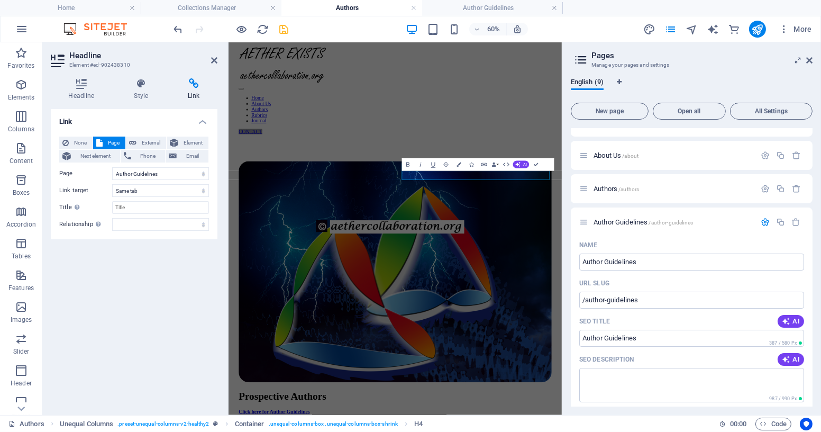
click at [140, 266] on div "Link None Page External Element Next element Phone Email Page Home About Us Aut…" at bounding box center [134, 257] width 167 height 297
click at [156, 206] on input "Title Additional link description, should not be the same as the link text. The…" at bounding box center [160, 207] width 97 height 13
type input "Author [PERSON_NAME]"
click at [213, 59] on icon at bounding box center [214, 60] width 6 height 8
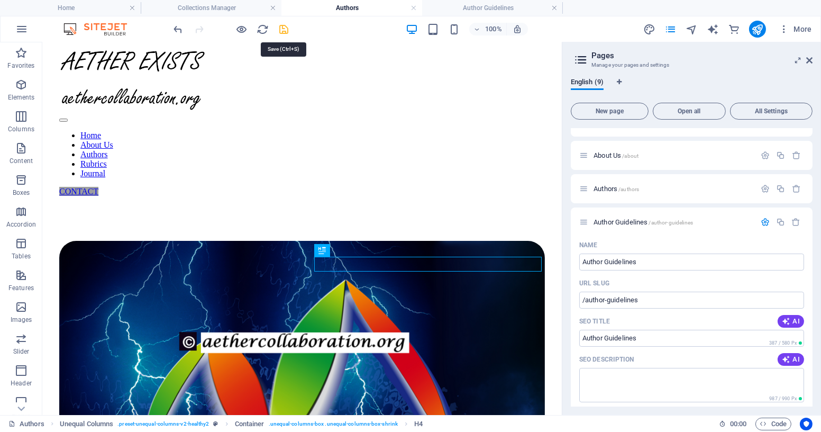
click at [284, 30] on icon "save" at bounding box center [284, 29] width 12 height 12
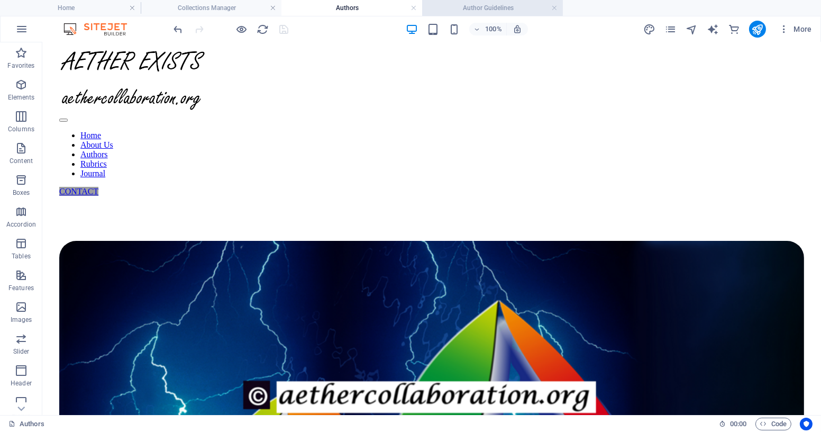
click at [479, 3] on h4 "Author Guidelines" at bounding box center [492, 8] width 141 height 12
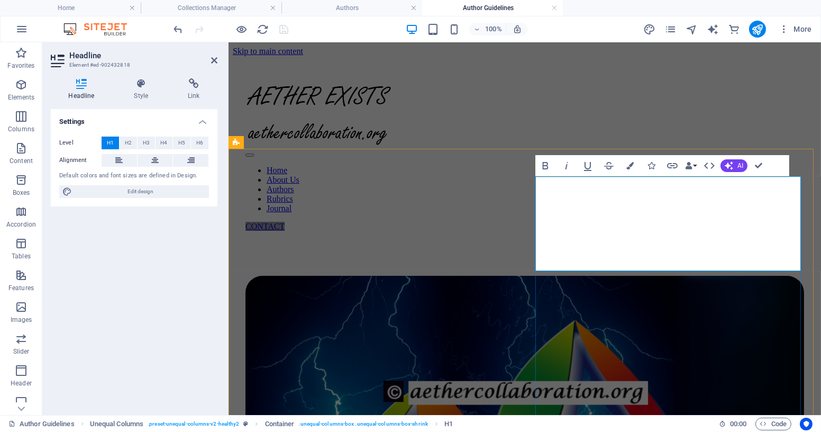
drag, startPoint x: 541, startPoint y: 198, endPoint x: 738, endPoint y: 204, distance: 196.4
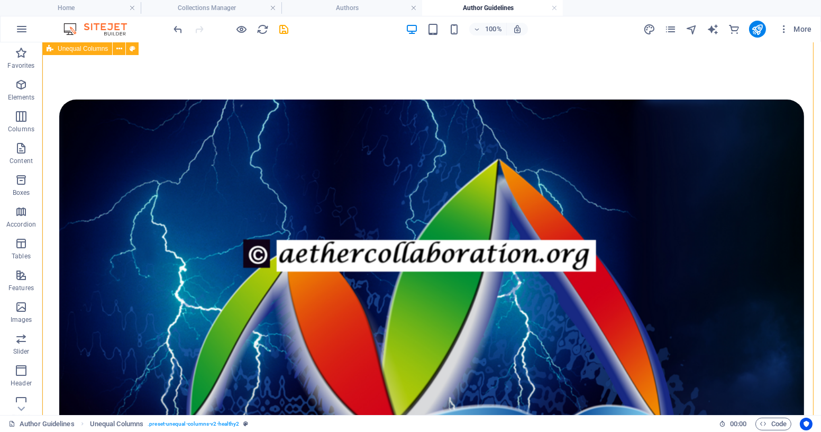
scroll to position [50, 0]
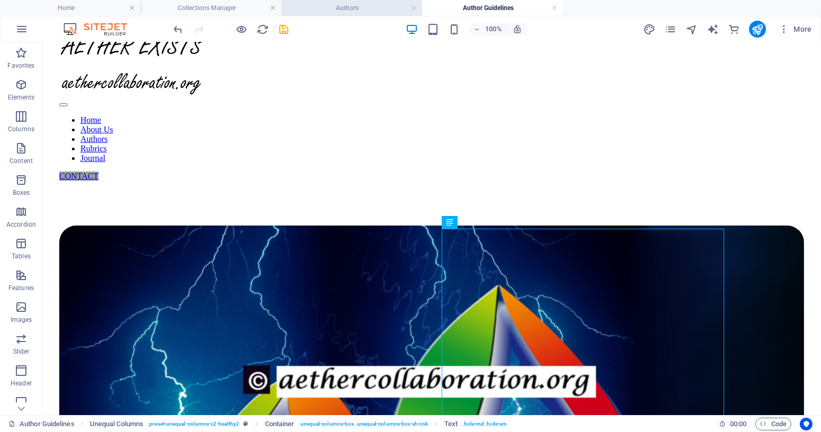
click at [347, 7] on h4 "Authors" at bounding box center [352, 8] width 141 height 12
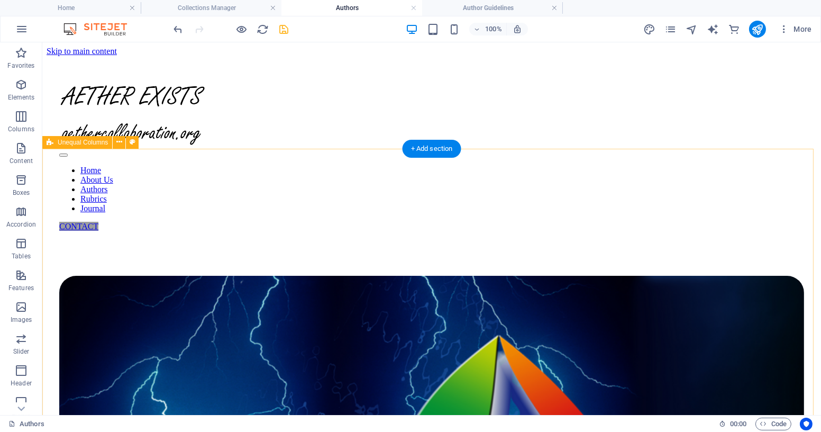
scroll to position [0, 0]
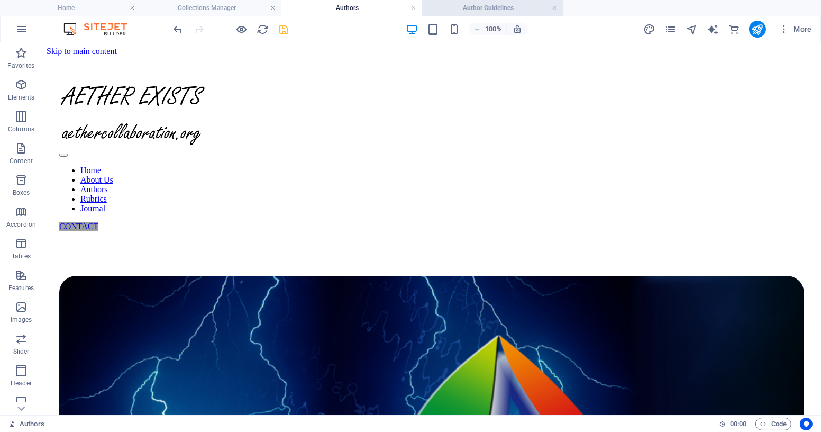
click at [493, 8] on h4 "Author Guidelines" at bounding box center [492, 8] width 141 height 12
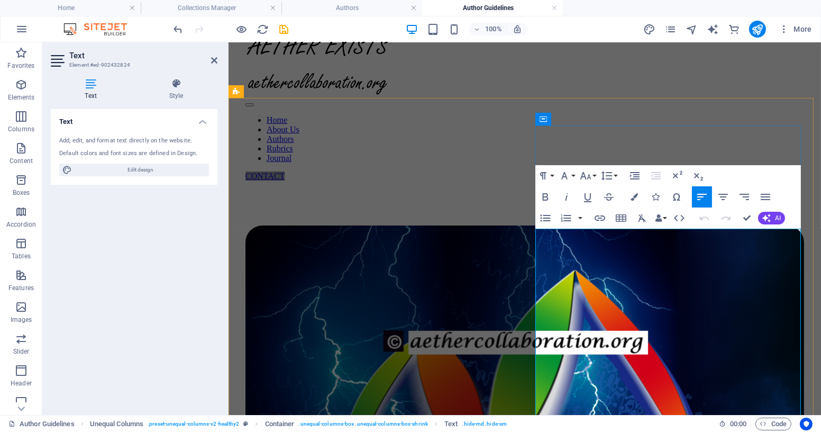
drag, startPoint x: 537, startPoint y: 236, endPoint x: 617, endPoint y: 338, distance: 129.4
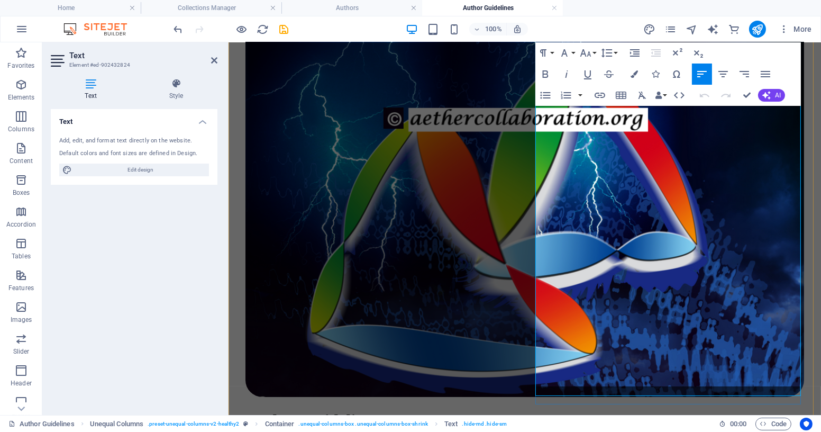
scroll to position [268, 0]
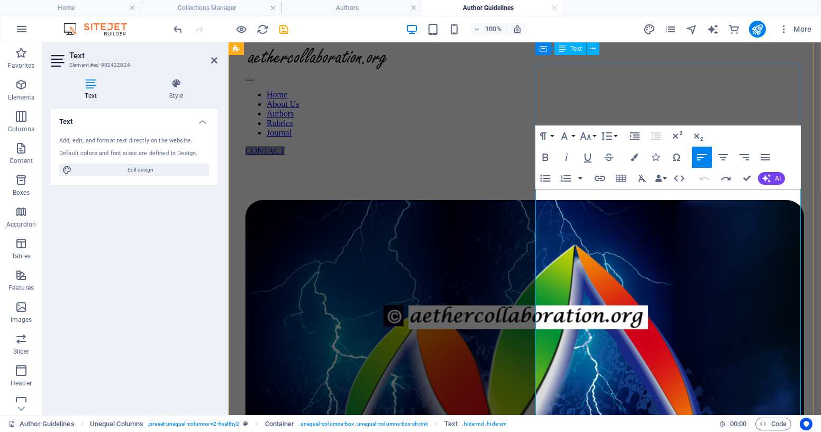
scroll to position [3, 0]
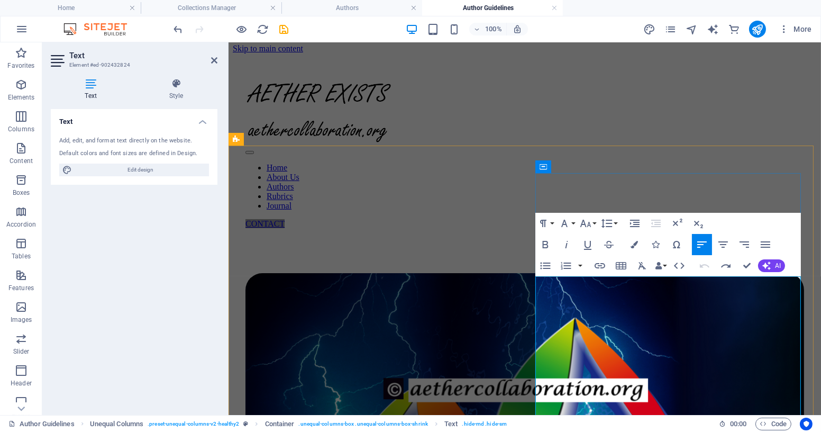
drag, startPoint x: 537, startPoint y: 284, endPoint x: 596, endPoint y: 299, distance: 61.1
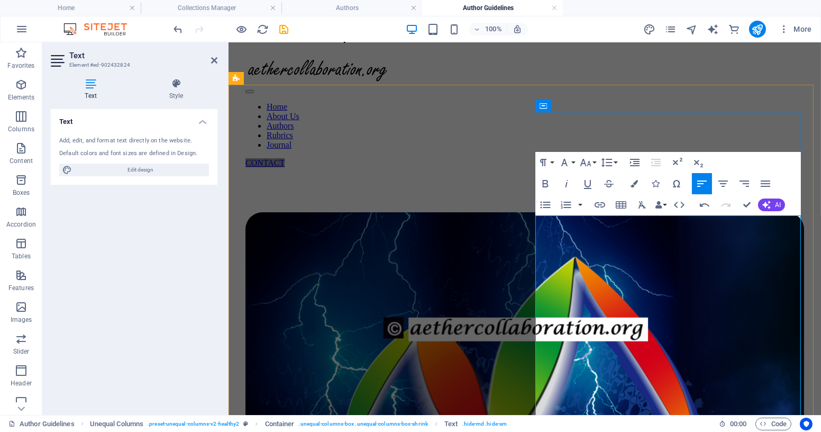
scroll to position [79, 0]
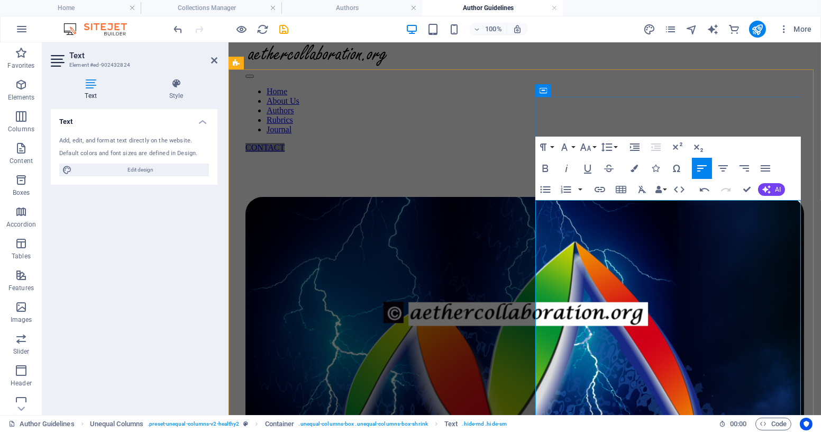
drag, startPoint x: 715, startPoint y: 266, endPoint x: 751, endPoint y: 269, distance: 36.1
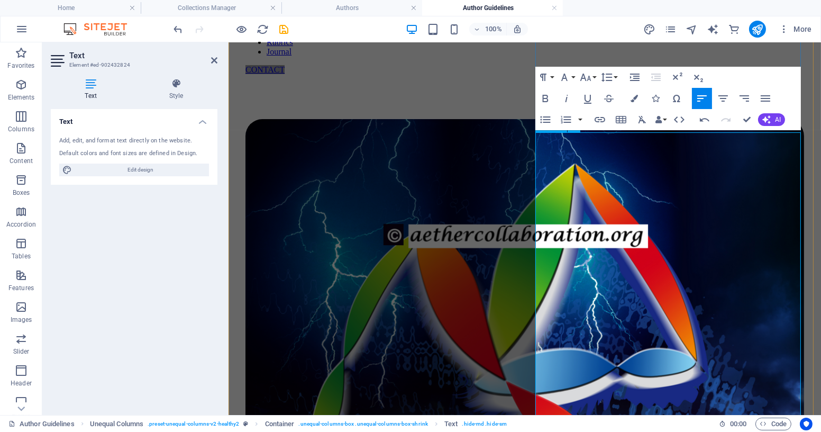
scroll to position [152, 0]
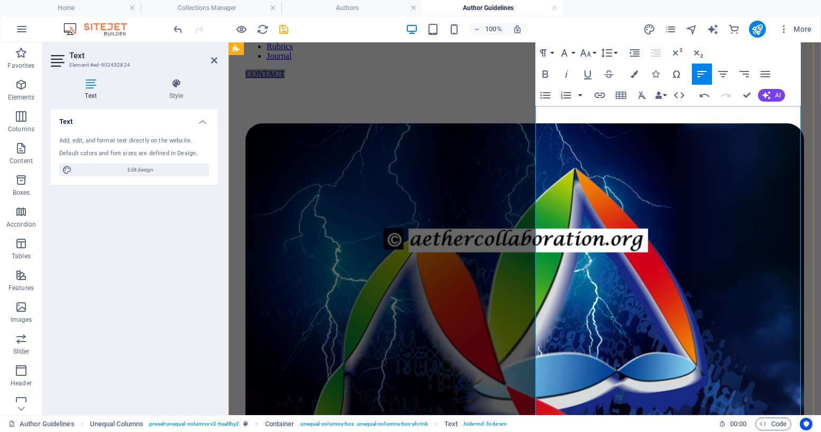
drag, startPoint x: 539, startPoint y: 248, endPoint x: 621, endPoint y: 310, distance: 102.7
drag, startPoint x: 537, startPoint y: 278, endPoint x: 646, endPoint y: 320, distance: 116.8
drag, startPoint x: 545, startPoint y: 301, endPoint x: 666, endPoint y: 375, distance: 142.5
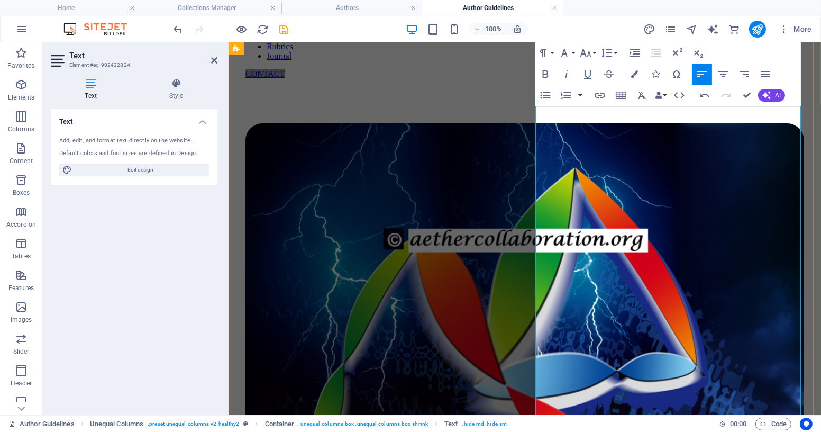
drag, startPoint x: 558, startPoint y: 321, endPoint x: 713, endPoint y: 388, distance: 169.7
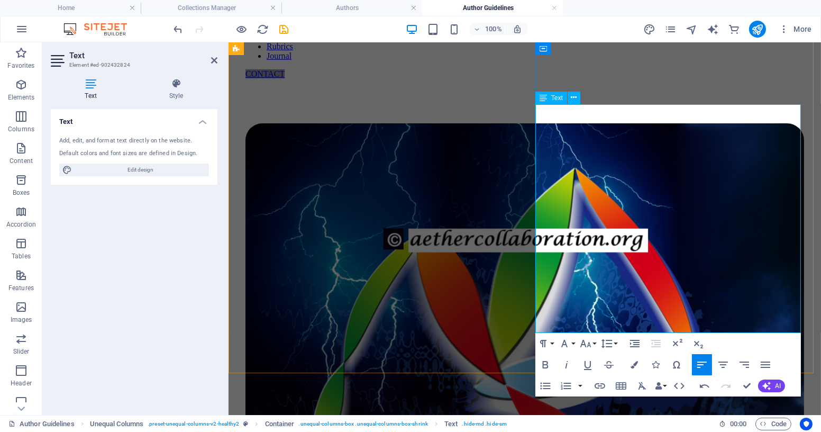
drag, startPoint x: 538, startPoint y: 239, endPoint x: 543, endPoint y: 242, distance: 6.0
drag, startPoint x: 536, startPoint y: 173, endPoint x: 608, endPoint y: 175, distance: 71.5
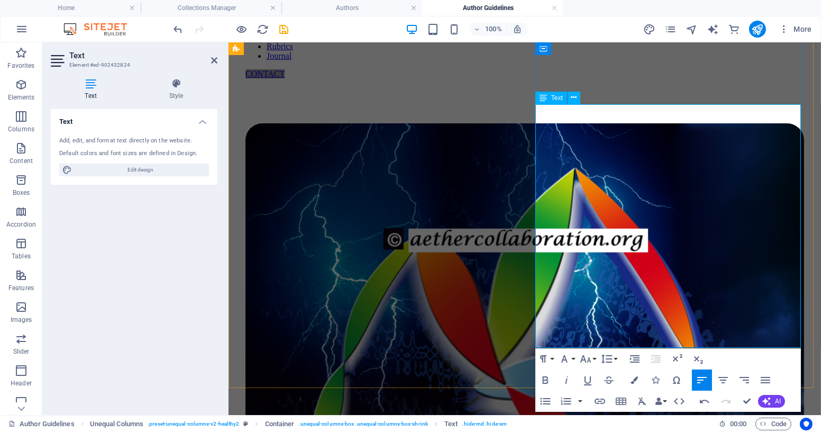
drag, startPoint x: 536, startPoint y: 249, endPoint x: 588, endPoint y: 261, distance: 53.8
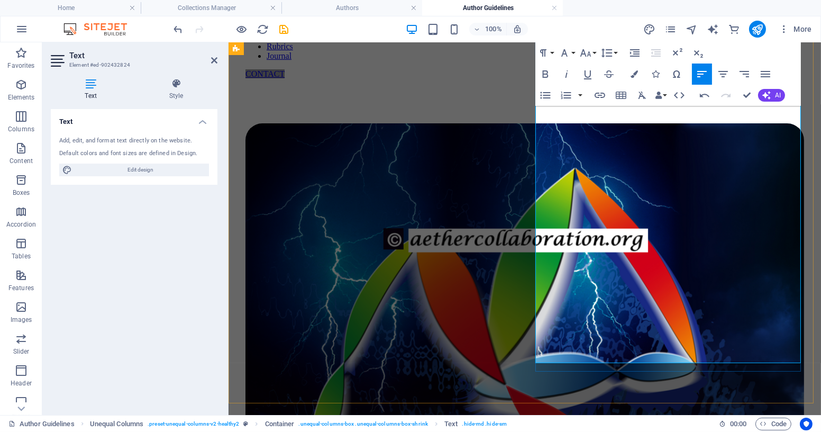
drag, startPoint x: 750, startPoint y: 248, endPoint x: 752, endPoint y: 263, distance: 14.4
drag, startPoint x: 593, startPoint y: 248, endPoint x: 619, endPoint y: 268, distance: 32.8
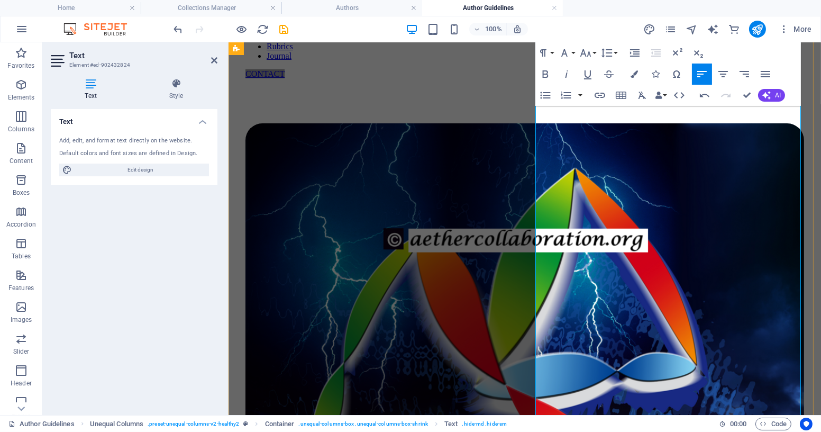
drag, startPoint x: 740, startPoint y: 342, endPoint x: 689, endPoint y: 358, distance: 53.6
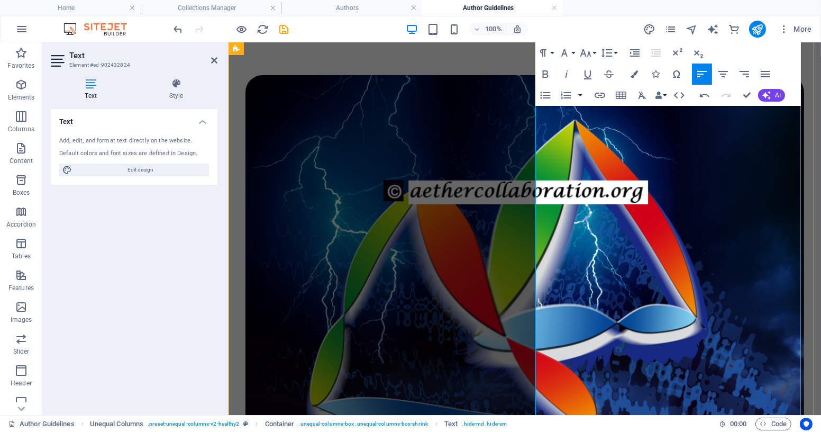
drag, startPoint x: 714, startPoint y: 308, endPoint x: 729, endPoint y: 333, distance: 29.2
drag, startPoint x: 619, startPoint y: 322, endPoint x: 645, endPoint y: 323, distance: 25.4
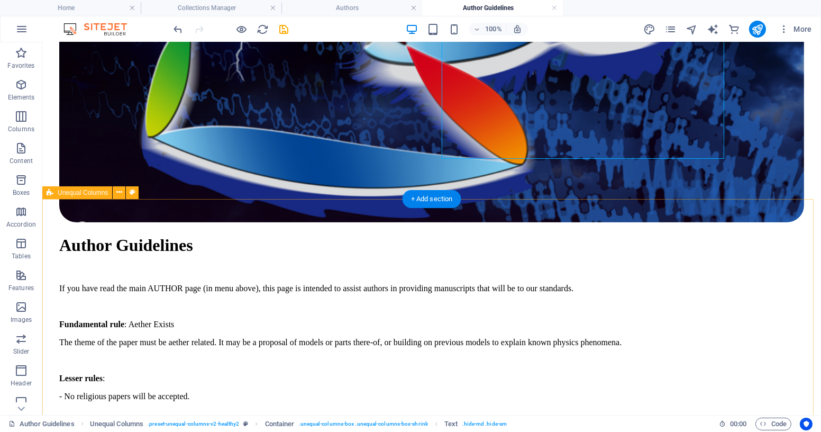
scroll to position [585, 0]
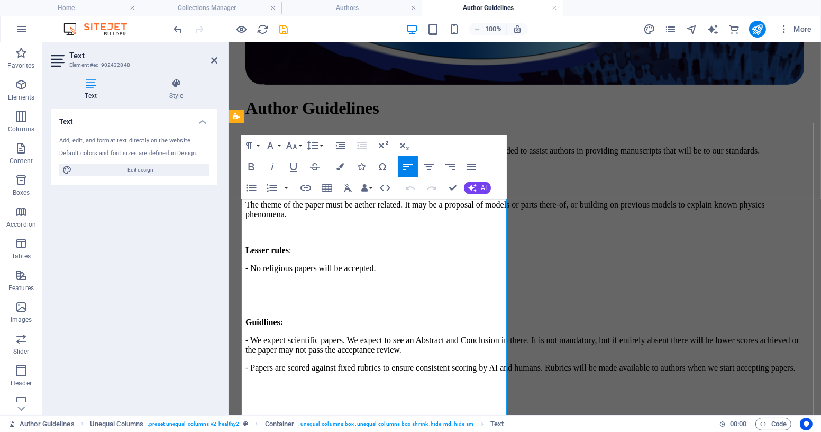
drag, startPoint x: 242, startPoint y: 205, endPoint x: 364, endPoint y: 387, distance: 218.9
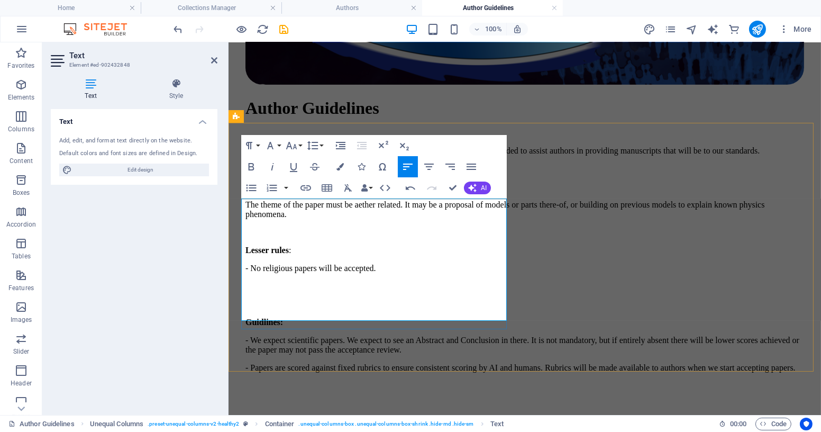
drag, startPoint x: 241, startPoint y: 237, endPoint x: 484, endPoint y: 314, distance: 255.1
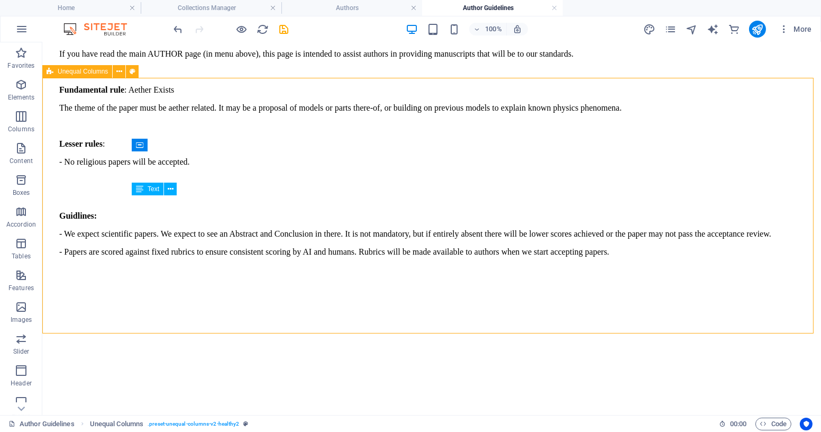
scroll to position [820, 0]
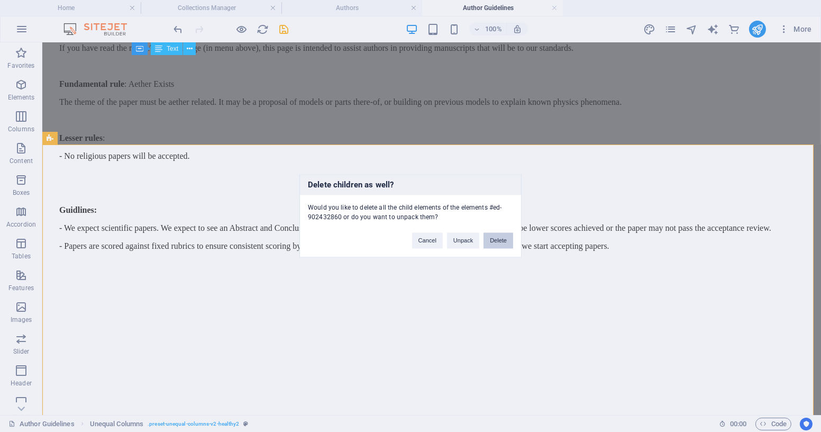
click at [498, 237] on button "Delete" at bounding box center [499, 241] width 30 height 16
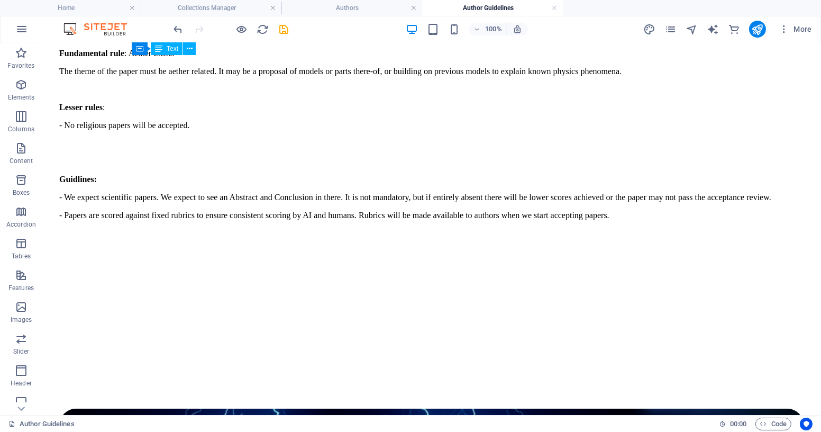
scroll to position [725, 0]
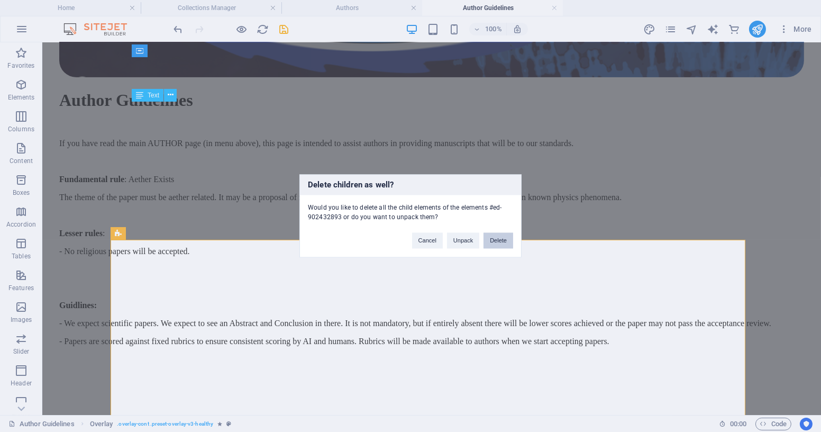
click at [499, 239] on button "Delete" at bounding box center [499, 241] width 30 height 16
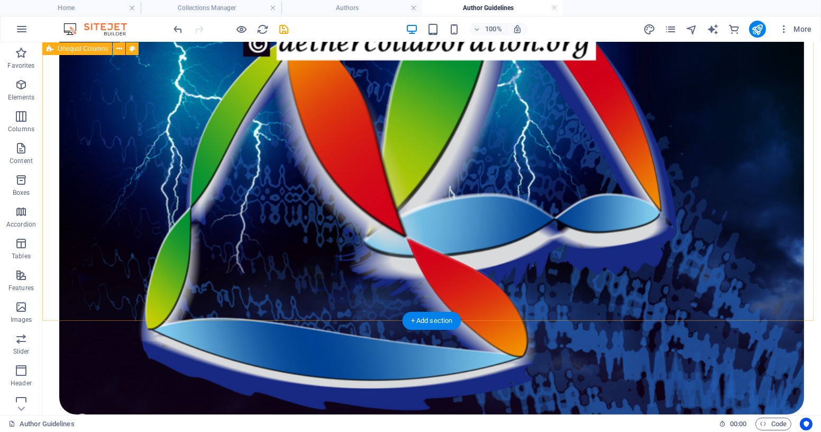
scroll to position [195, 0]
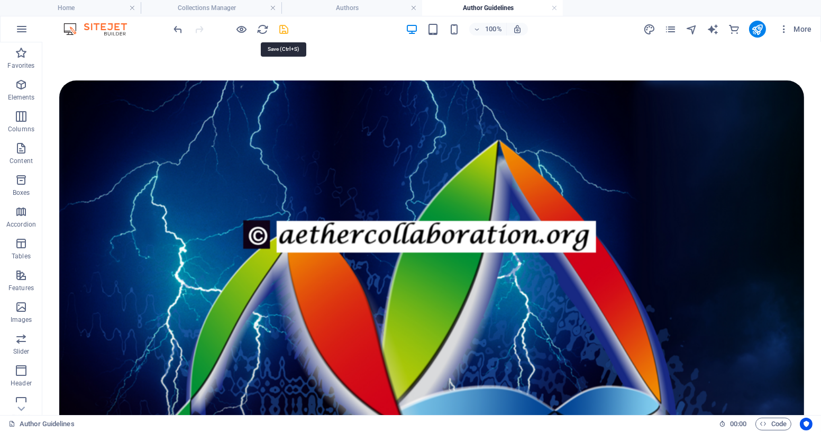
click at [286, 28] on icon "save" at bounding box center [284, 29] width 12 height 12
click at [556, 7] on link at bounding box center [554, 8] width 6 height 10
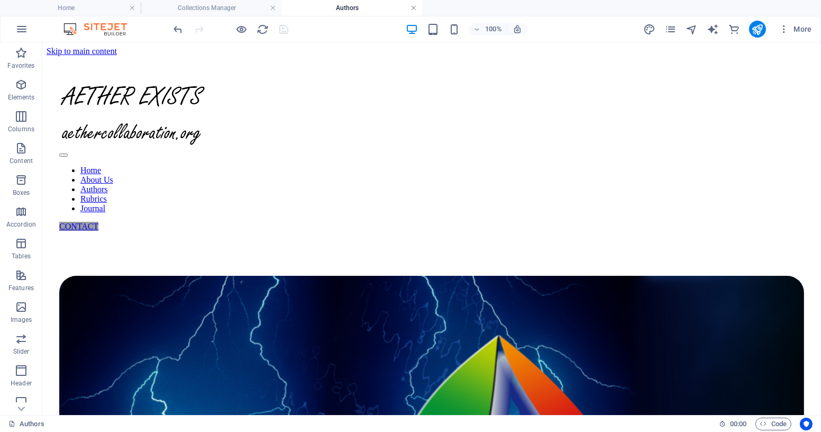
click at [414, 7] on link at bounding box center [414, 8] width 6 height 10
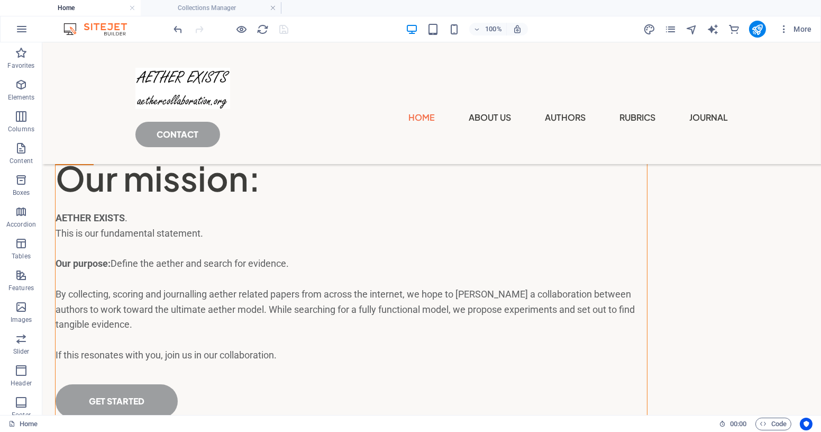
scroll to position [1596, 0]
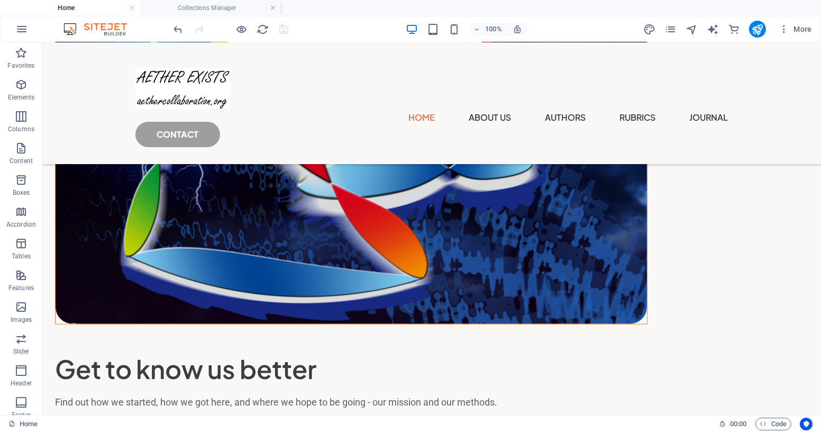
click at [273, 8] on link at bounding box center [273, 8] width 6 height 10
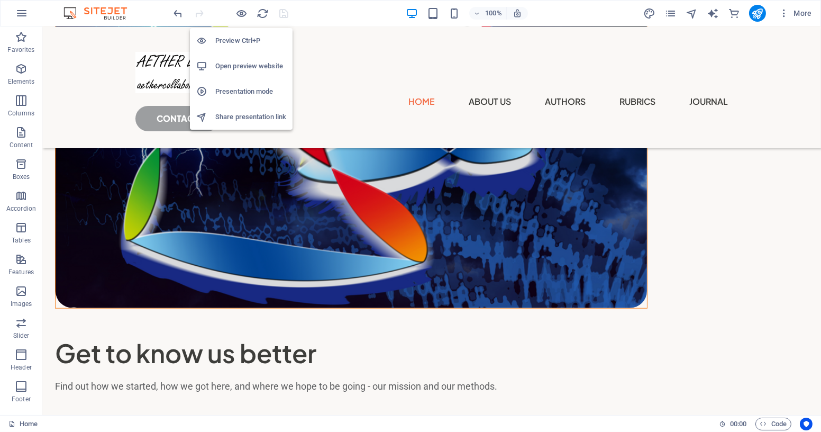
click at [237, 65] on h6 "Open preview website" at bounding box center [250, 66] width 71 height 13
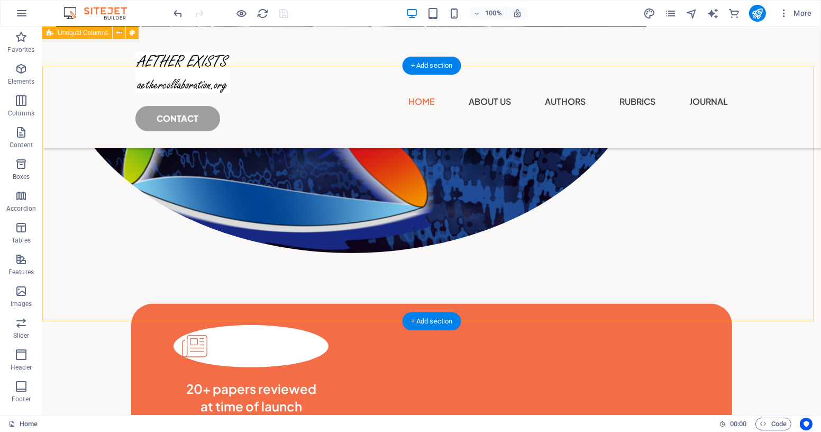
scroll to position [586, 0]
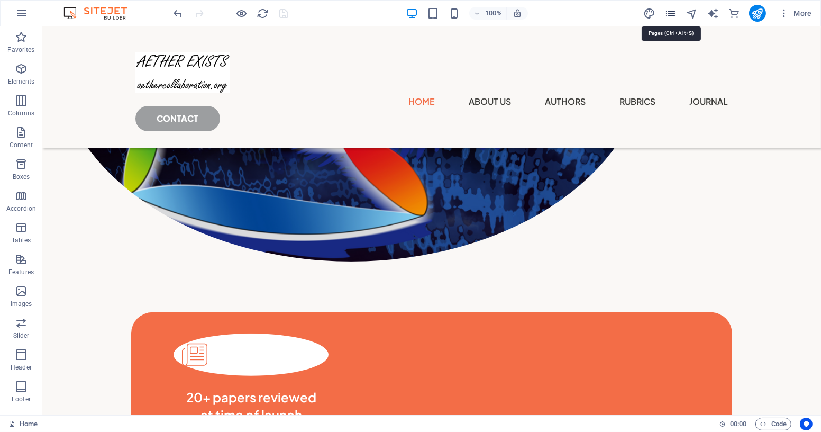
click at [674, 12] on icon "pages" at bounding box center [671, 13] width 12 height 12
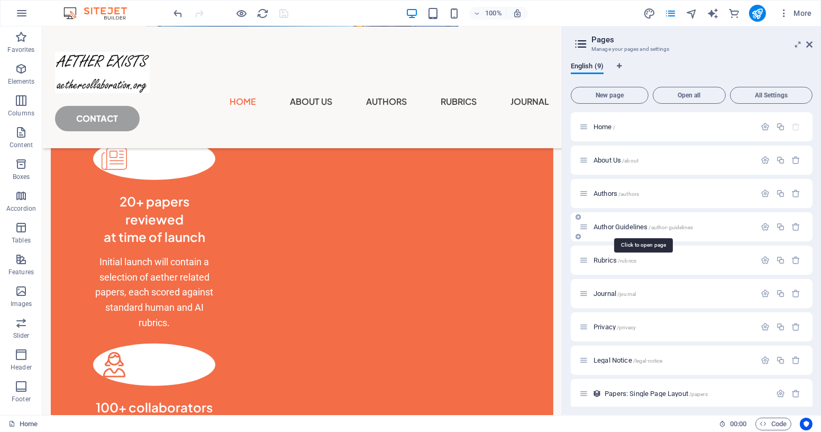
click at [614, 227] on span "Author Guidelines /author-guidelines" at bounding box center [644, 227] width 100 height 8
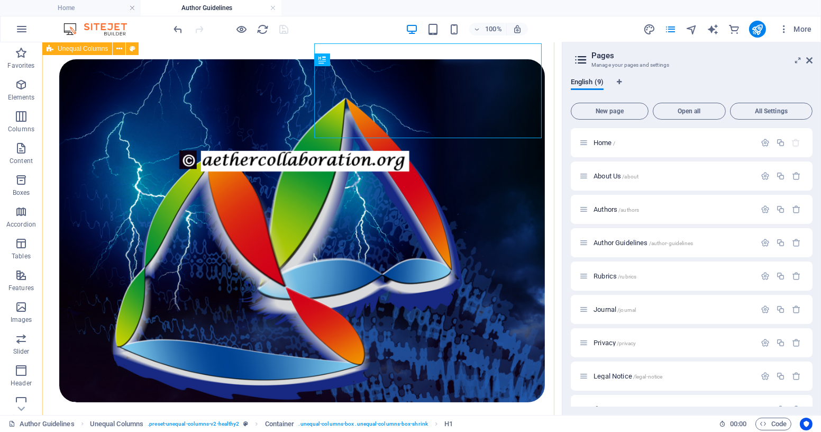
scroll to position [218, 0]
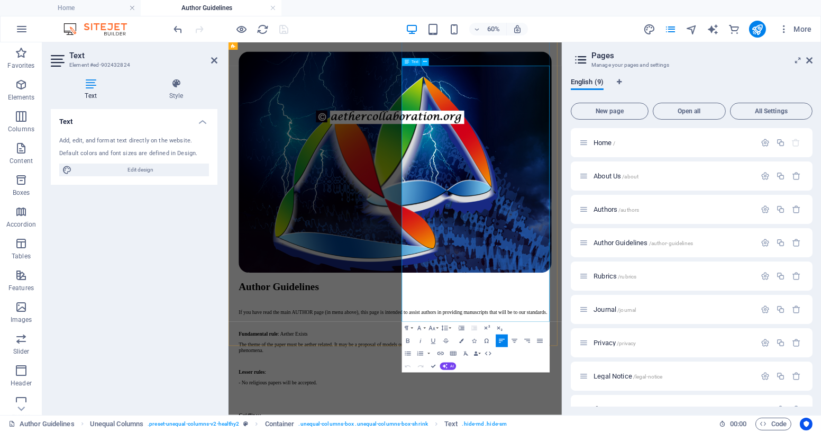
scroll to position [175, 0]
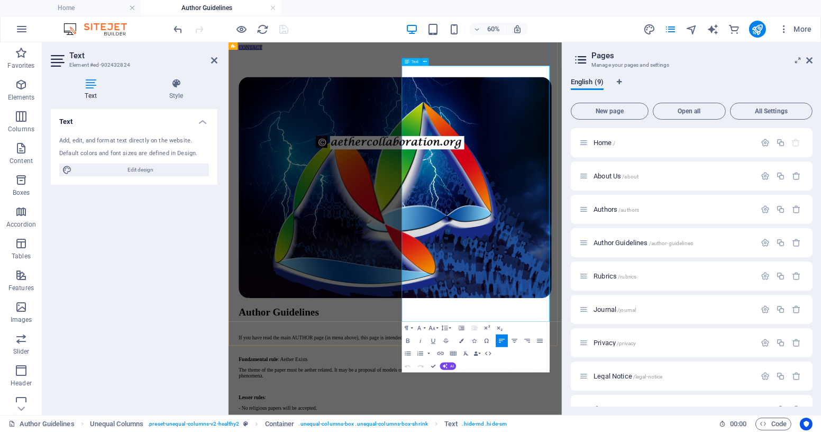
click at [807, 59] on icon at bounding box center [810, 60] width 6 height 8
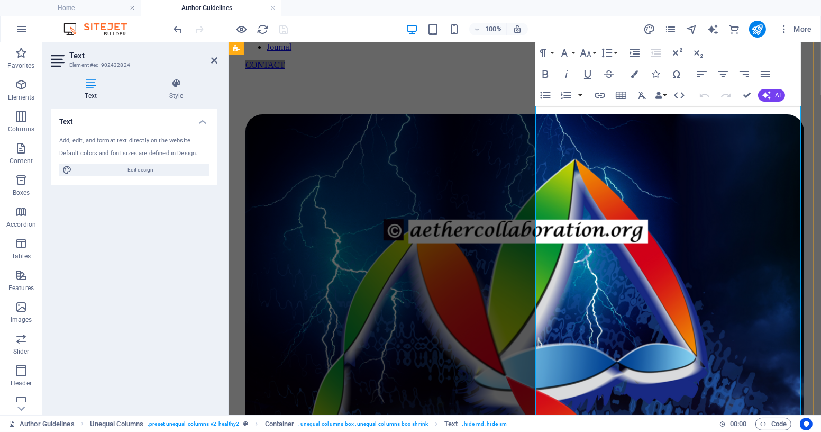
drag, startPoint x: 570, startPoint y: 300, endPoint x: 574, endPoint y: 307, distance: 8.5
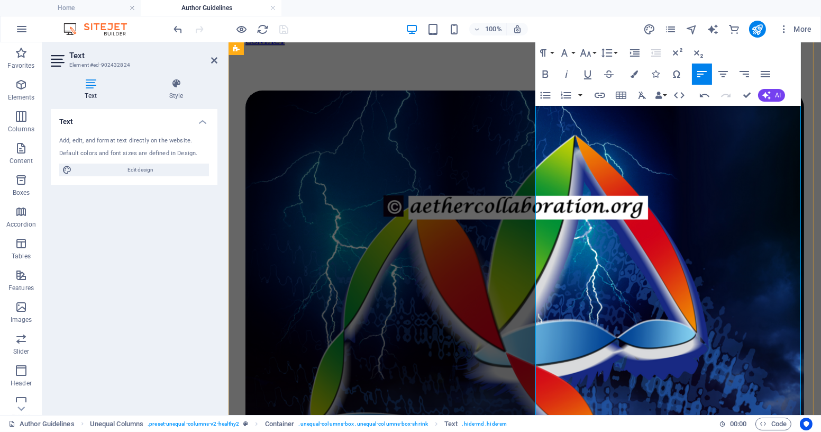
scroll to position [354, 0]
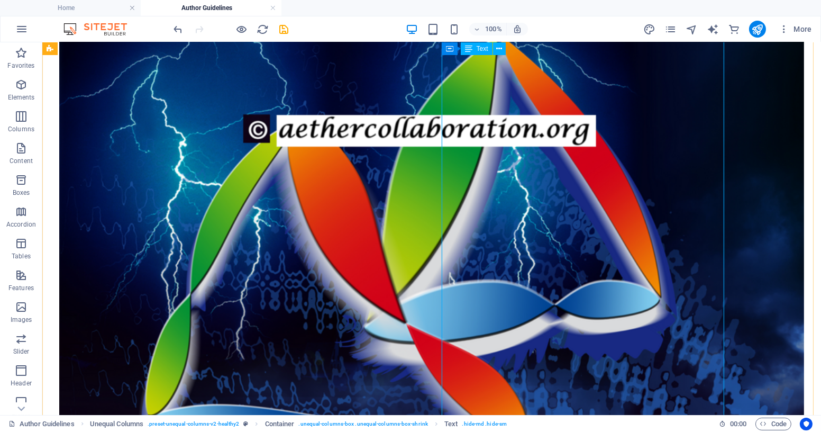
scroll to position [379, 0]
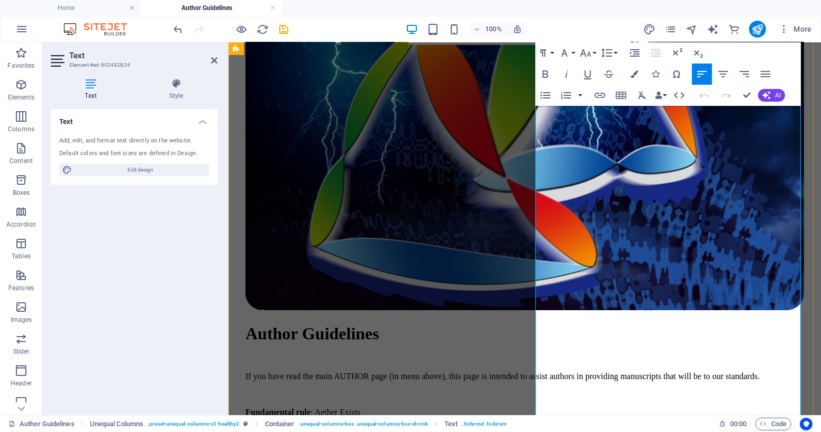
scroll to position [372, 0]
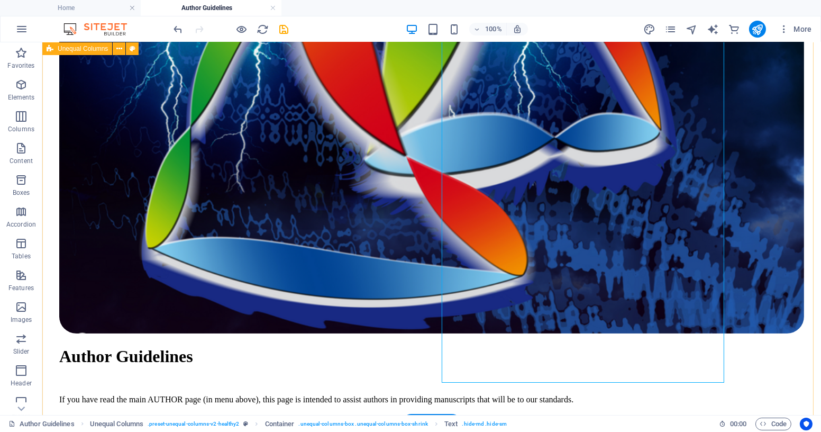
scroll to position [324, 0]
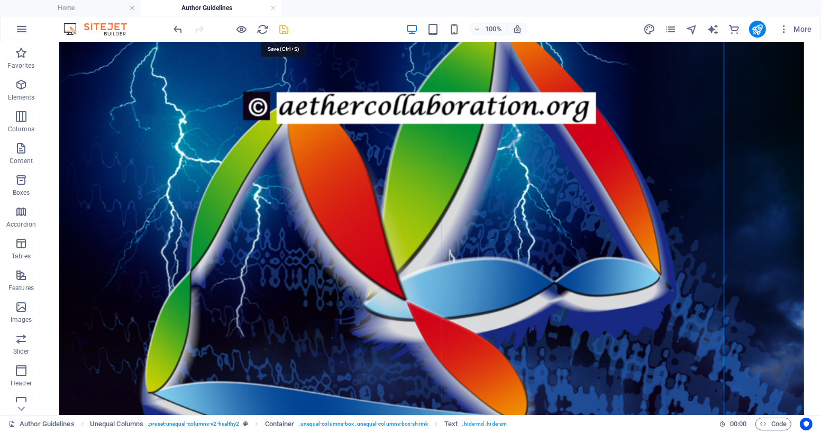
click at [284, 28] on icon "save" at bounding box center [284, 29] width 12 height 12
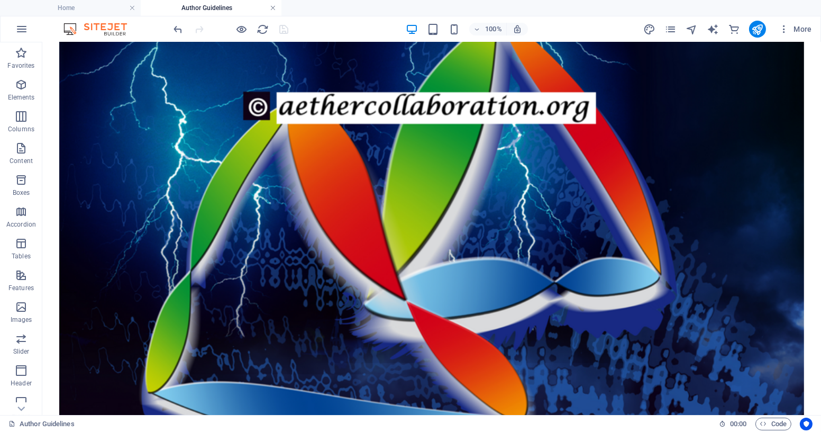
click at [274, 7] on link at bounding box center [273, 8] width 6 height 10
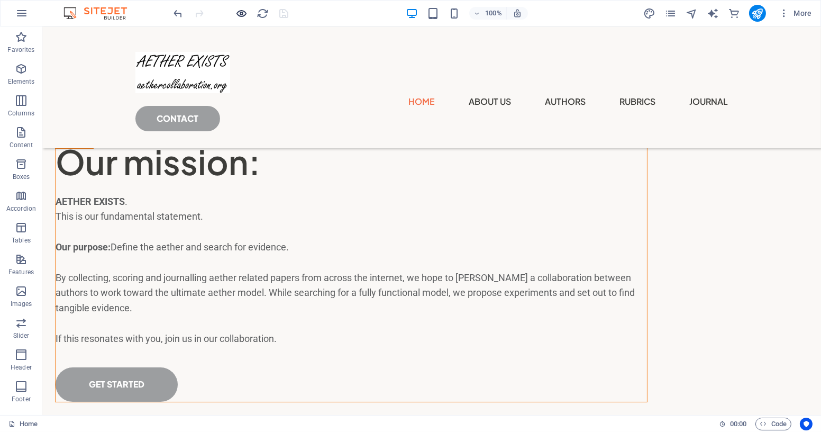
scroll to position [733, 0]
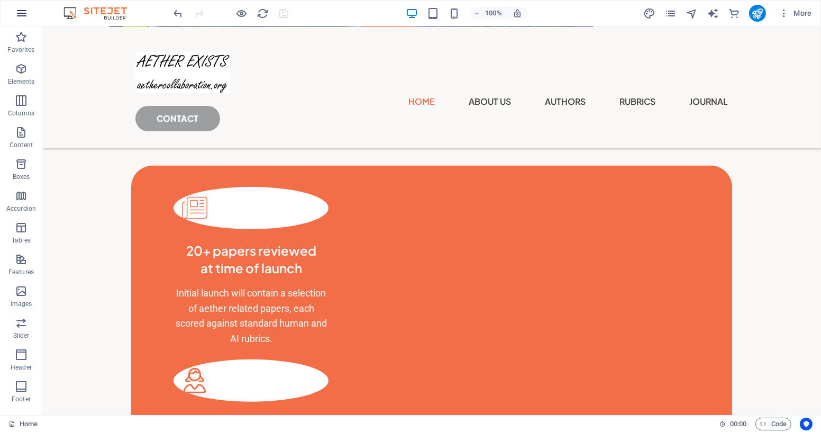
click at [21, 13] on icon "button" at bounding box center [21, 13] width 13 height 13
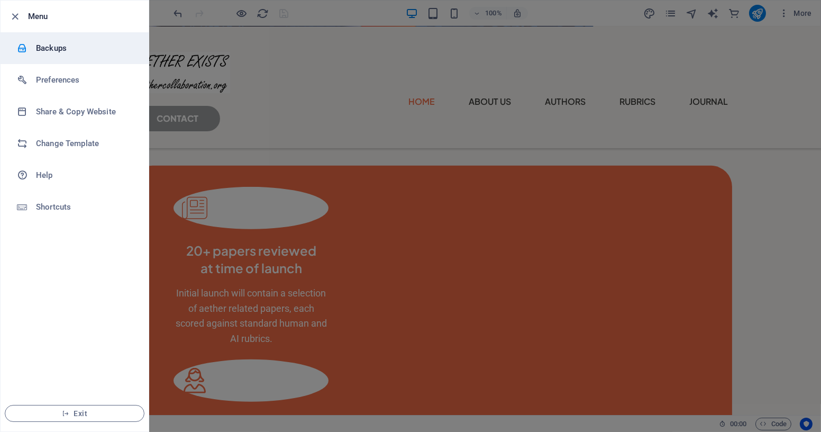
click at [44, 50] on h6 "Backups" at bounding box center [85, 48] width 98 height 13
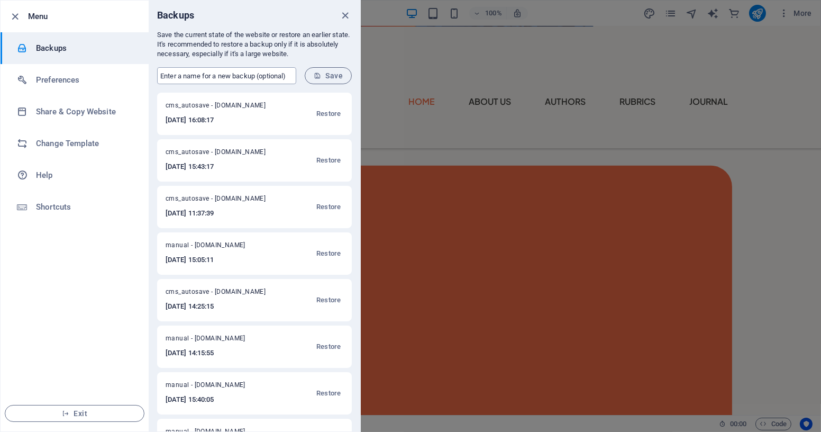
click at [234, 78] on input "text" at bounding box center [226, 75] width 139 height 17
type input "AC20250903"
click at [330, 76] on span "Save" at bounding box center [328, 75] width 29 height 8
click at [346, 13] on icon "close" at bounding box center [346, 16] width 12 height 12
